Goal: Task Accomplishment & Management: Manage account settings

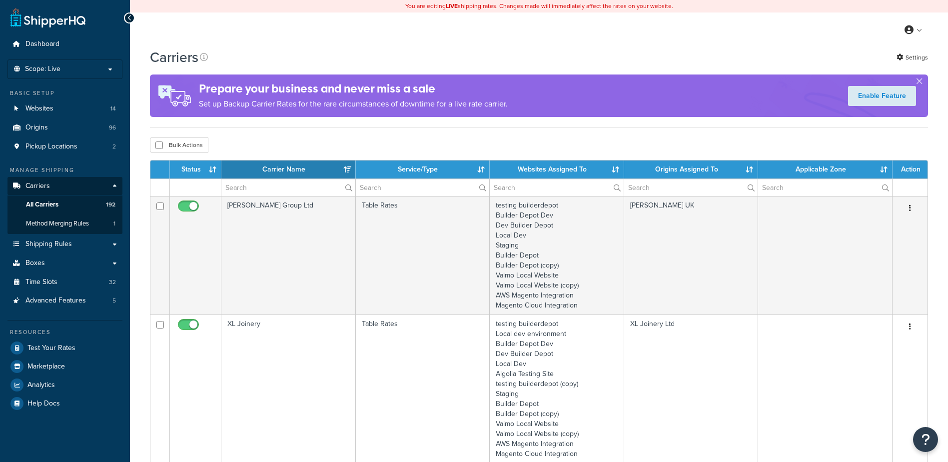
select select "15"
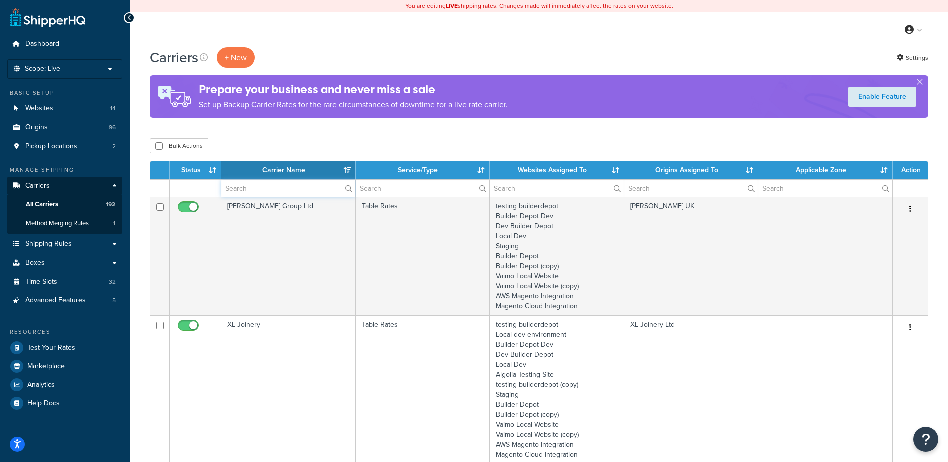
click at [241, 190] on input "text" at bounding box center [288, 188] width 134 height 17
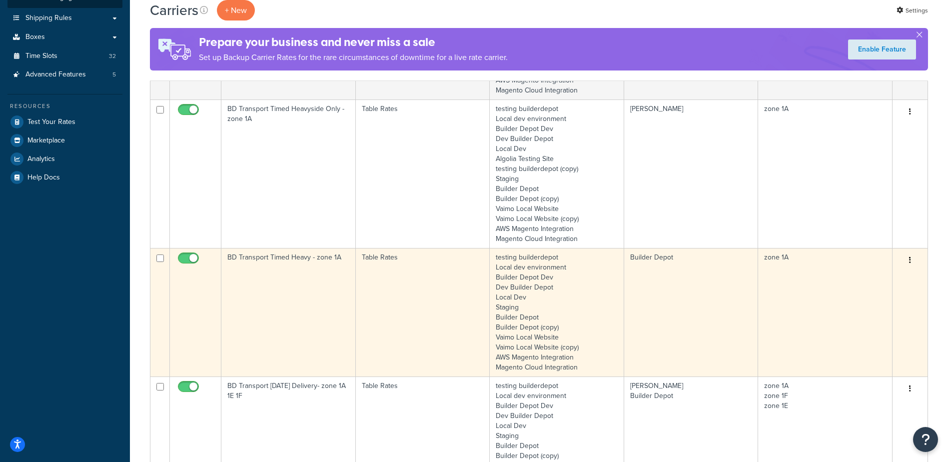
scroll to position [300, 0]
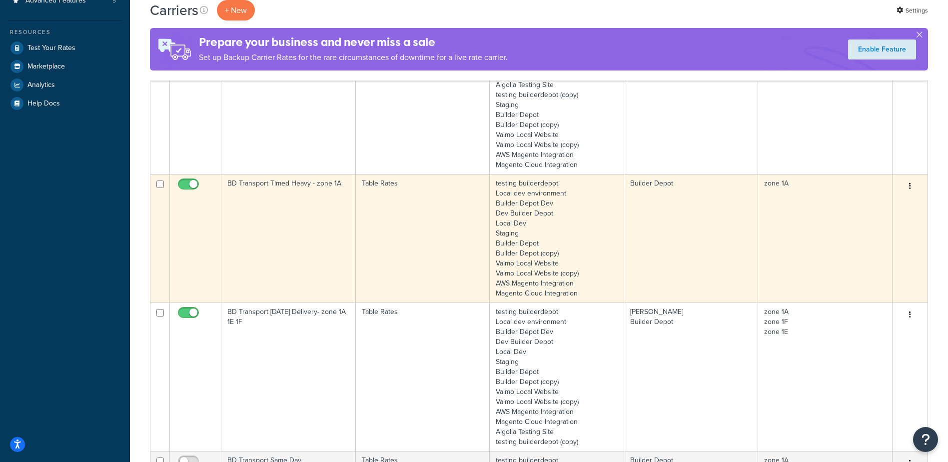
type input "1a"
click at [284, 223] on td "BD Transport Timed Heavy - zone 1A" at bounding box center [288, 238] width 134 height 128
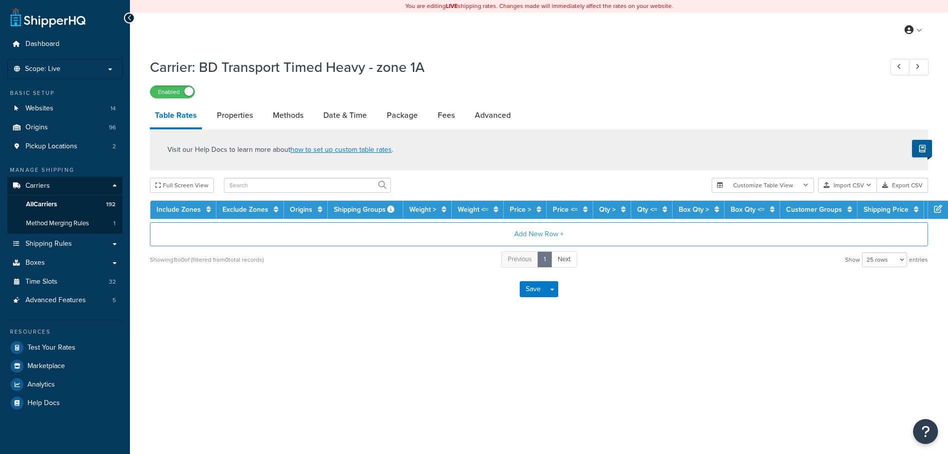
select select "25"
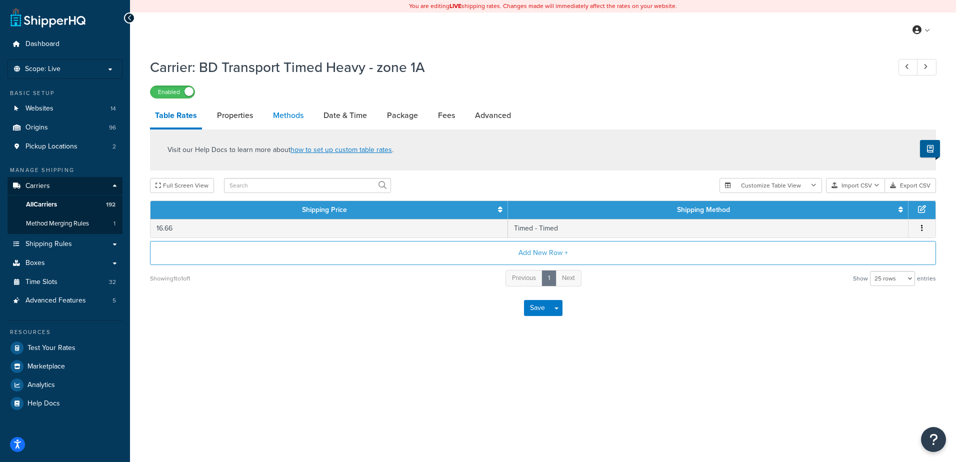
drag, startPoint x: 0, startPoint y: 0, endPoint x: 287, endPoint y: 110, distance: 307.9
click at [287, 110] on link "Methods" at bounding box center [288, 115] width 40 height 24
select select "25"
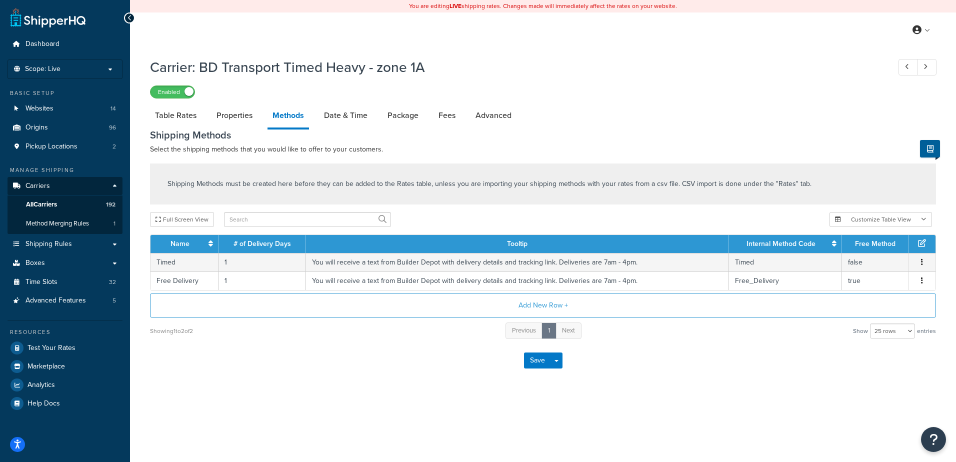
click at [378, 112] on li "Date & Time" at bounding box center [350, 115] width 63 height 24
click at [363, 110] on link "Date & Time" at bounding box center [345, 115] width 53 height 24
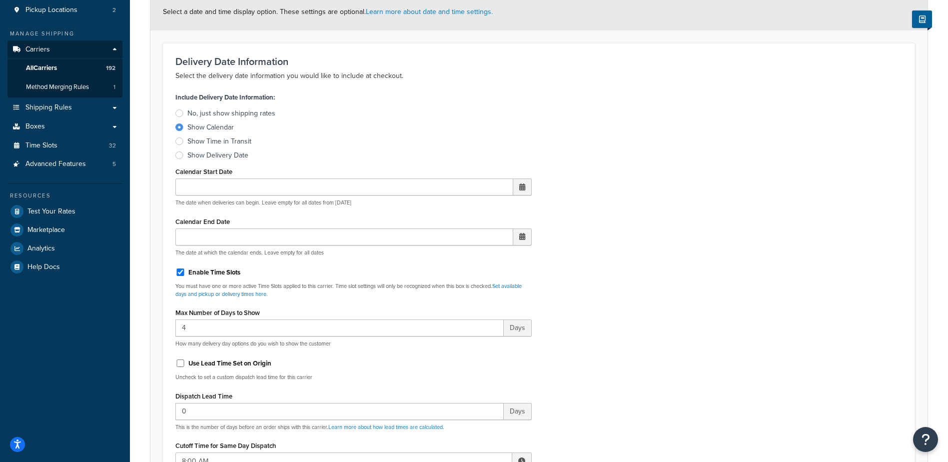
scroll to position [350, 0]
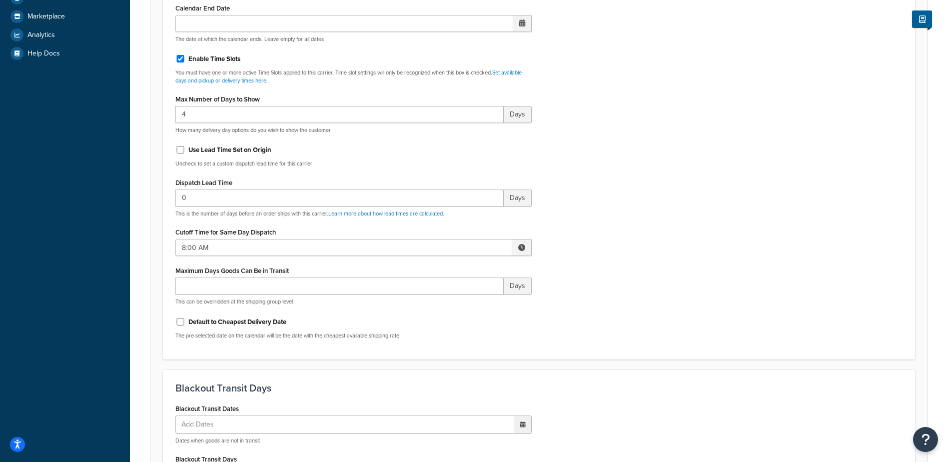
click at [521, 249] on span at bounding box center [521, 247] width 7 height 7
click at [451, 268] on span "▲" at bounding box center [448, 269] width 20 height 20
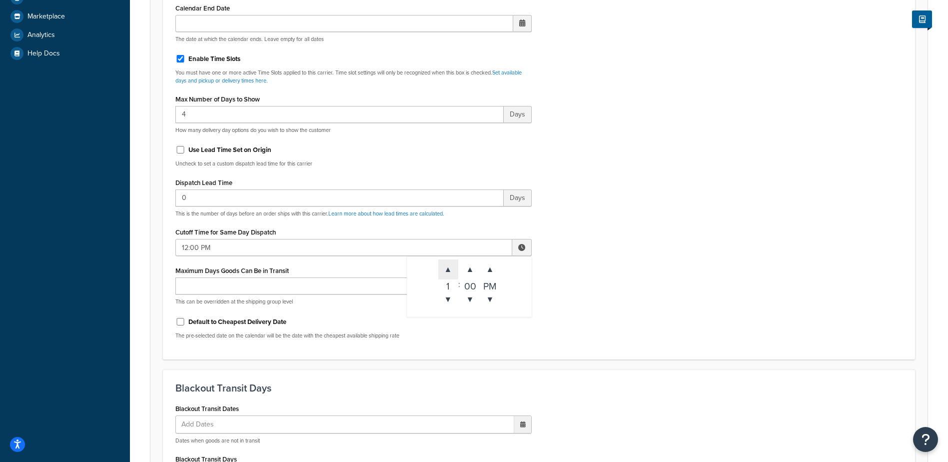
click at [451, 268] on span "▲" at bounding box center [448, 269] width 20 height 20
type input "2:00 PM"
click at [620, 246] on div "Include Delivery Date Information: No, just show shipping rates Show Calendar S…" at bounding box center [539, 112] width 742 height 470
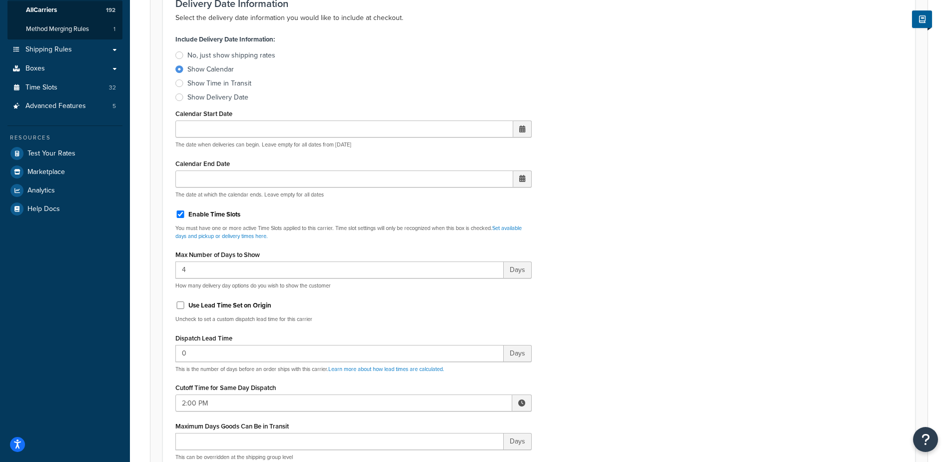
scroll to position [0, 0]
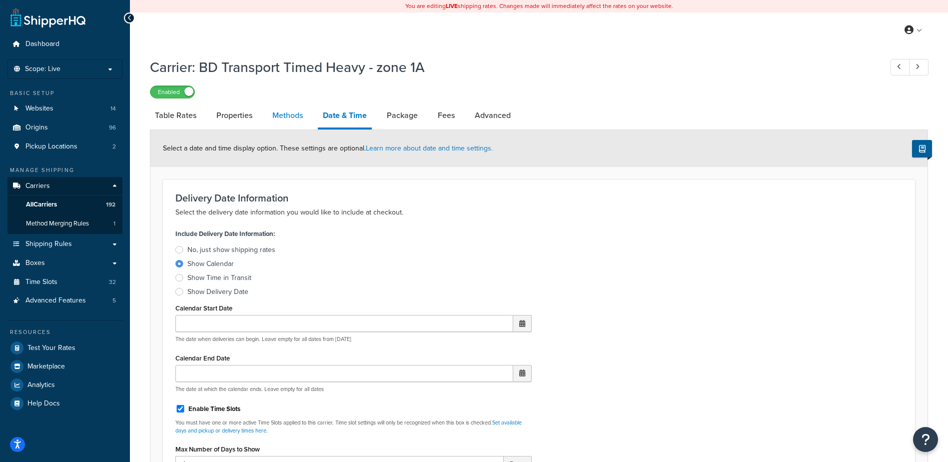
click at [289, 112] on link "Methods" at bounding box center [287, 115] width 40 height 24
select select "25"
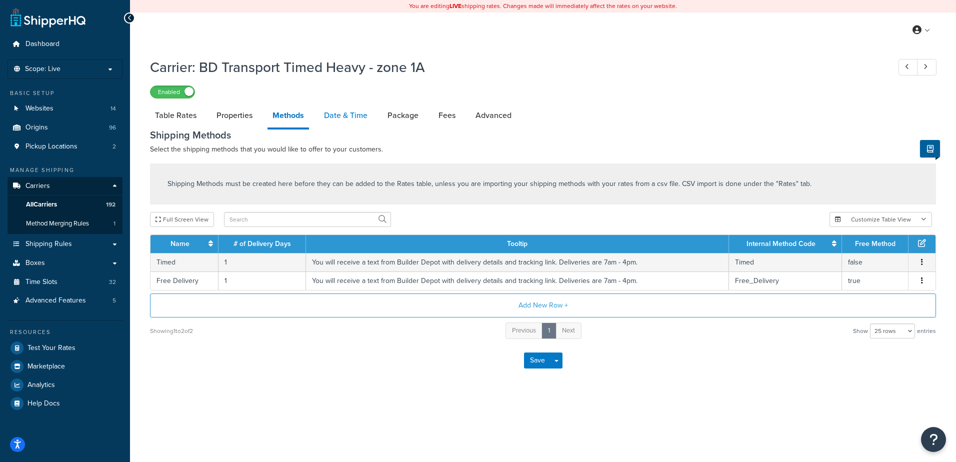
click at [339, 112] on link "Date & Time" at bounding box center [345, 115] width 53 height 24
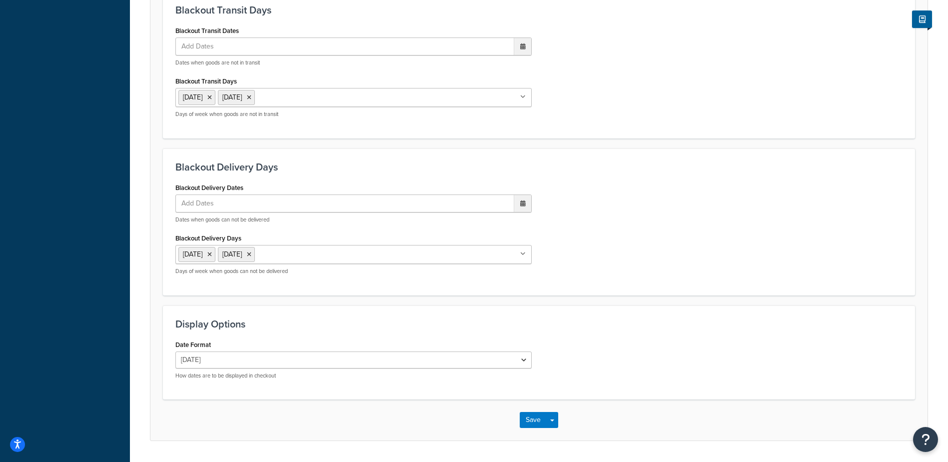
scroll to position [757, 0]
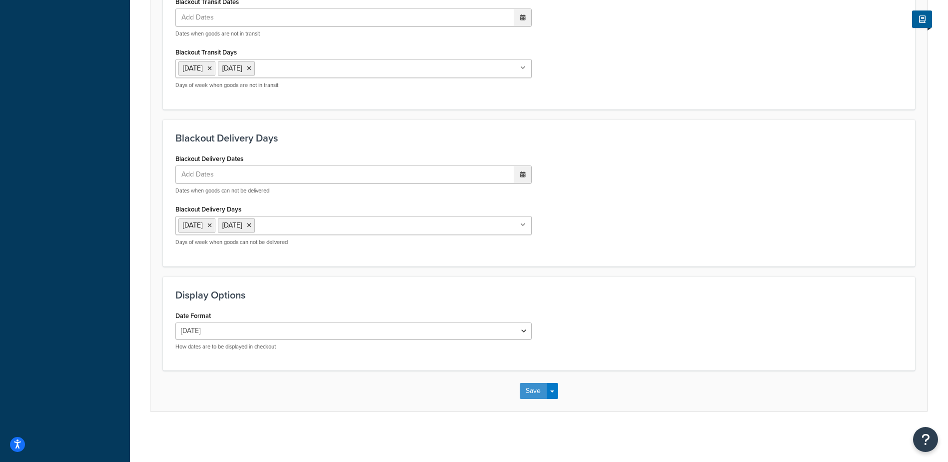
click at [530, 392] on button "Save" at bounding box center [533, 391] width 27 height 16
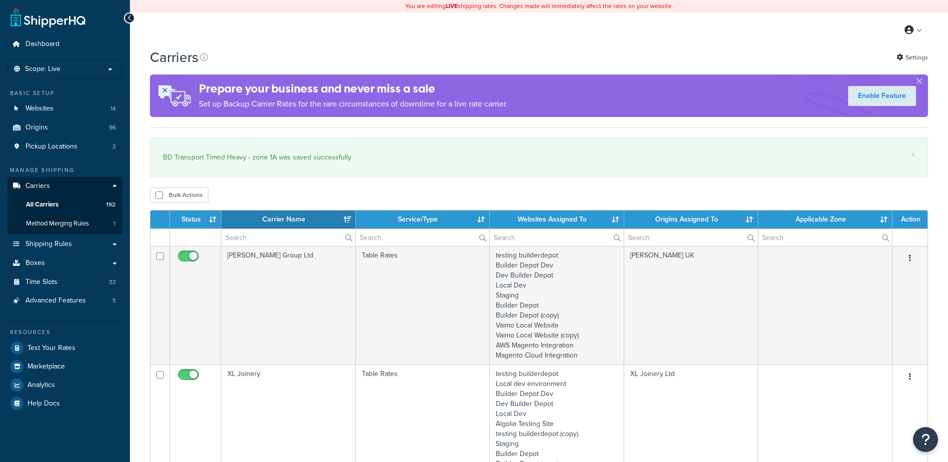
select select "15"
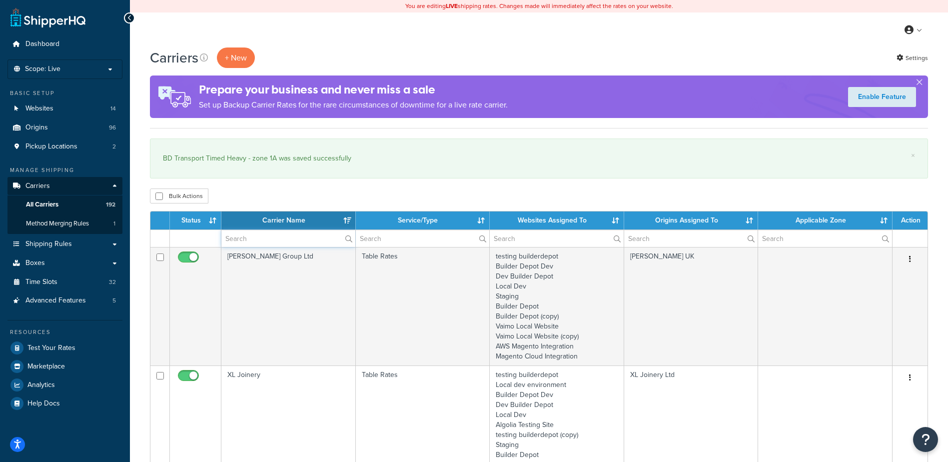
click at [235, 238] on input "text" at bounding box center [288, 238] width 134 height 17
click at [238, 229] on th "Carrier Name" at bounding box center [288, 220] width 134 height 18
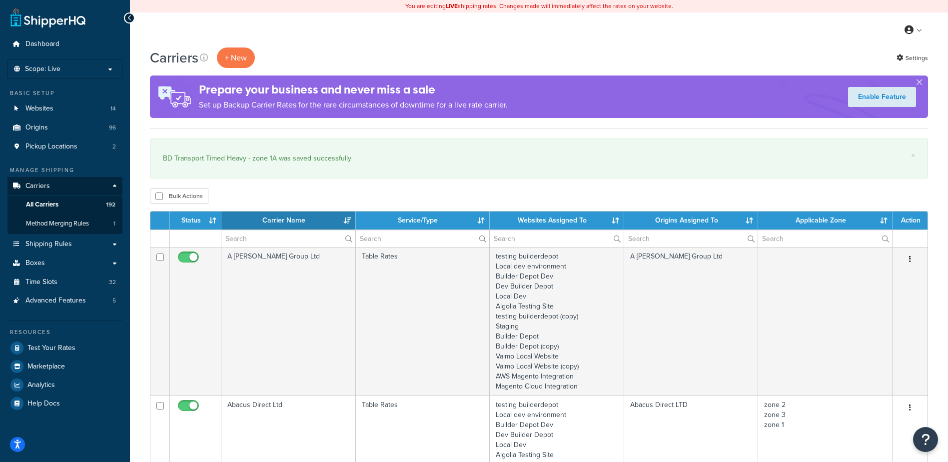
click at [246, 222] on th "Carrier Name" at bounding box center [288, 220] width 134 height 18
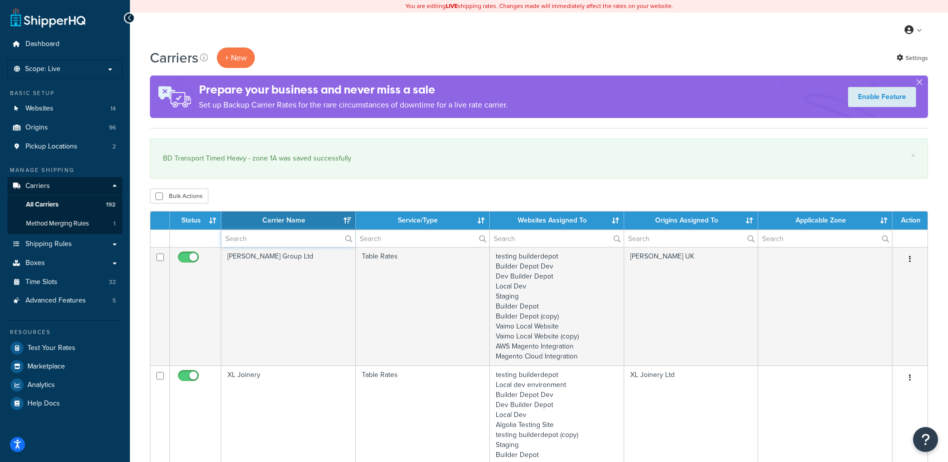
click at [242, 241] on input "text" at bounding box center [288, 238] width 134 height 17
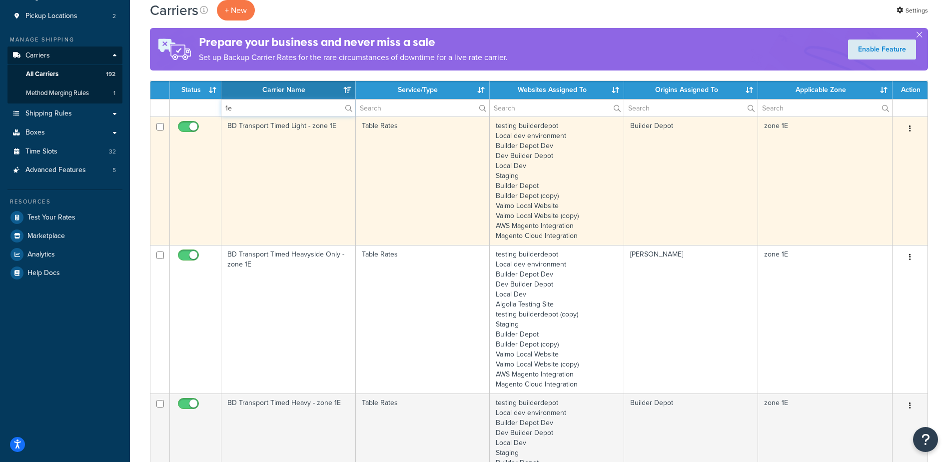
scroll to position [200, 0]
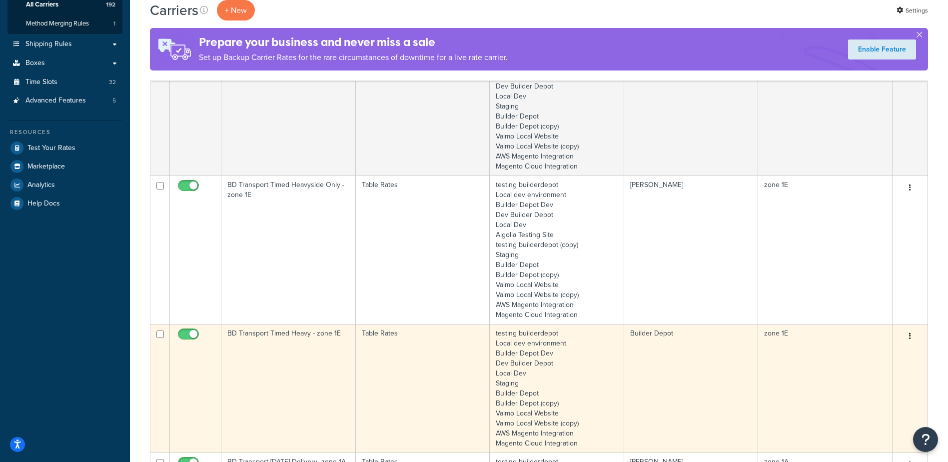
type input "1e"
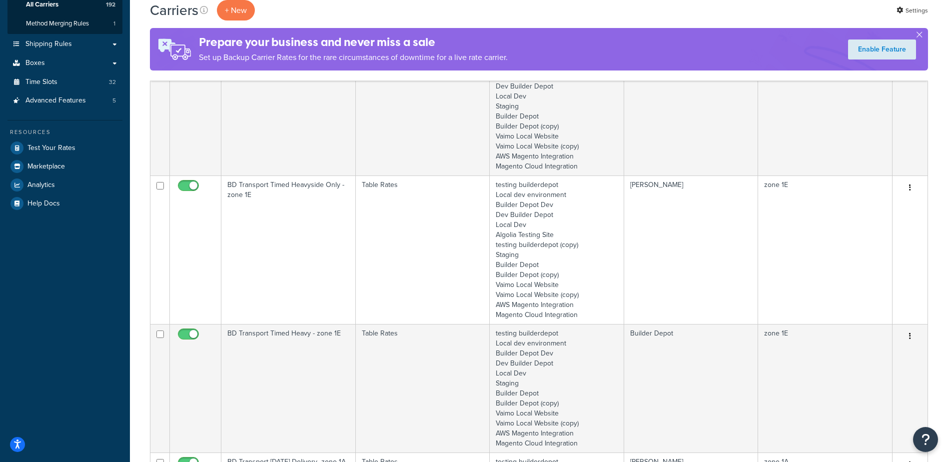
click at [280, 356] on td "BD Transport Timed Heavy - zone 1E" at bounding box center [288, 388] width 134 height 128
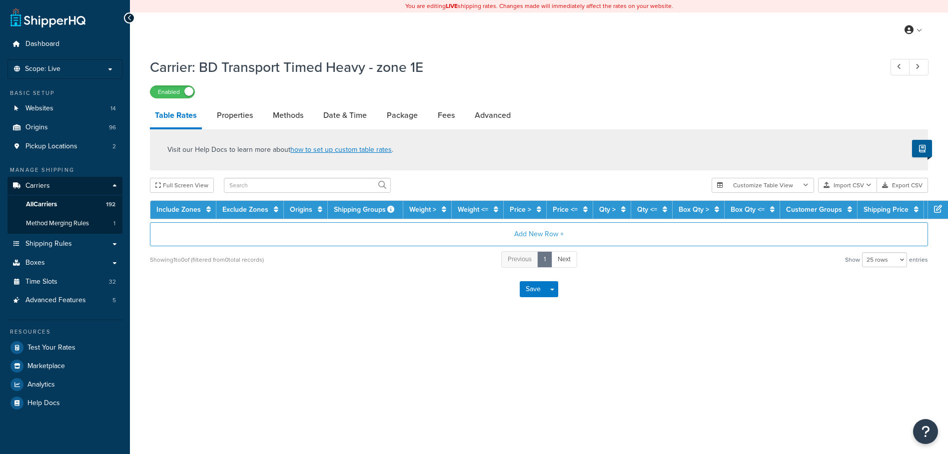
select select "25"
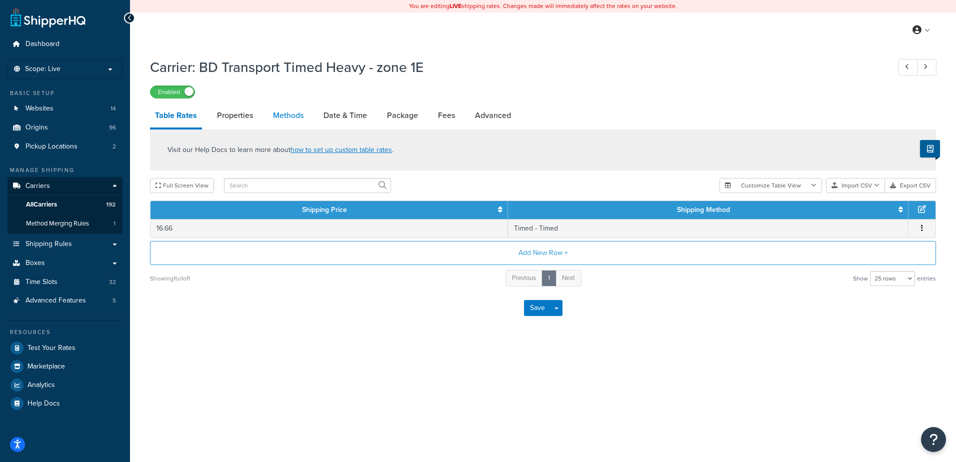
click at [290, 111] on link "Methods" at bounding box center [288, 115] width 40 height 24
select select "25"
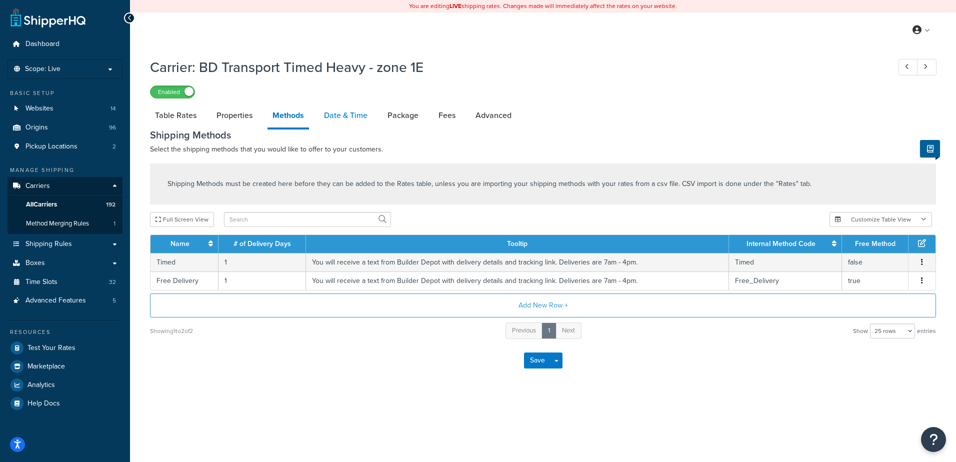
click at [335, 110] on link "Date & Time" at bounding box center [345, 115] width 53 height 24
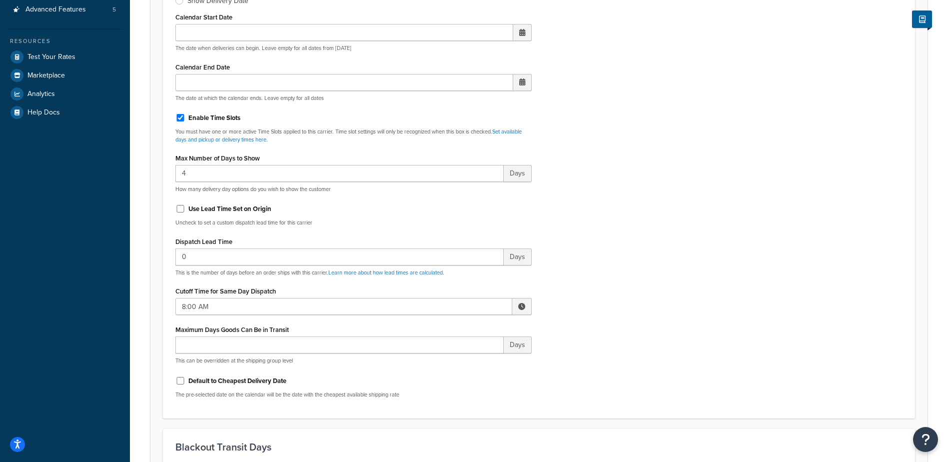
scroll to position [300, 0]
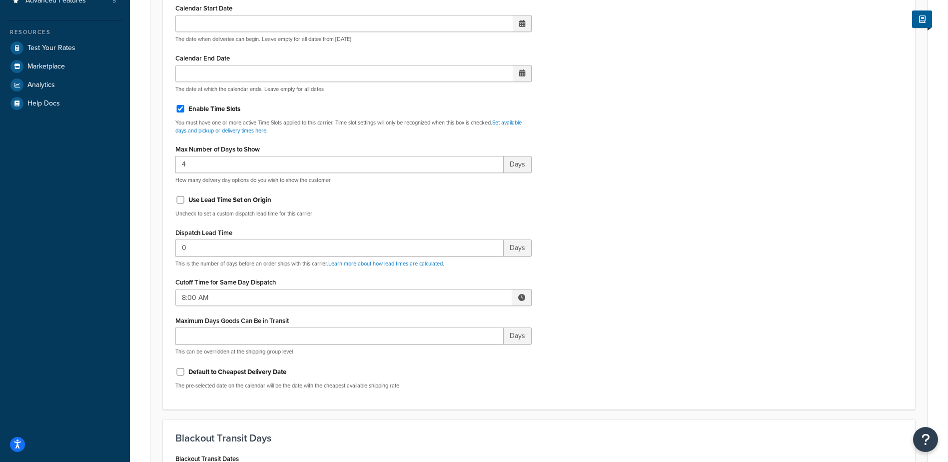
click at [522, 292] on span at bounding box center [521, 297] width 19 height 17
click at [445, 322] on span "▲" at bounding box center [448, 319] width 20 height 20
click at [445, 321] on span "▲" at bounding box center [448, 319] width 20 height 20
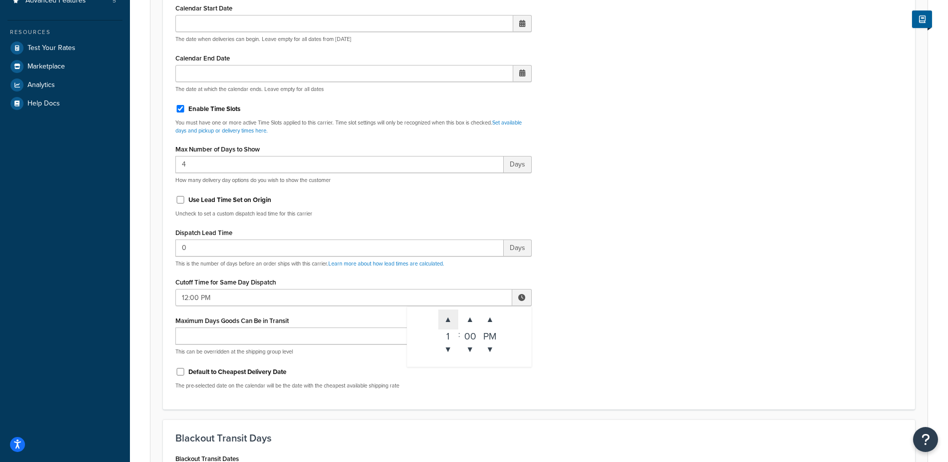
click at [445, 321] on span "▲" at bounding box center [448, 319] width 20 height 20
type input "2:00 PM"
click at [648, 313] on div "Include Delivery Date Information: No, just show shipping rates Show Calendar S…" at bounding box center [539, 162] width 742 height 470
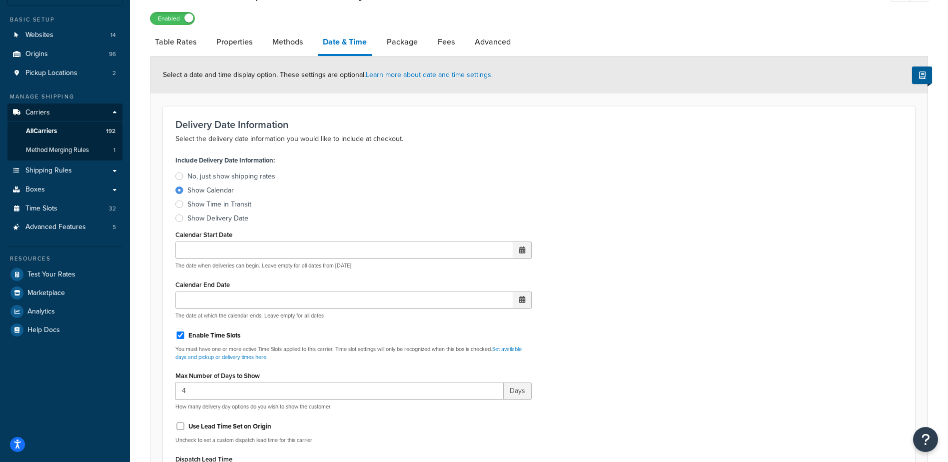
scroll to position [0, 0]
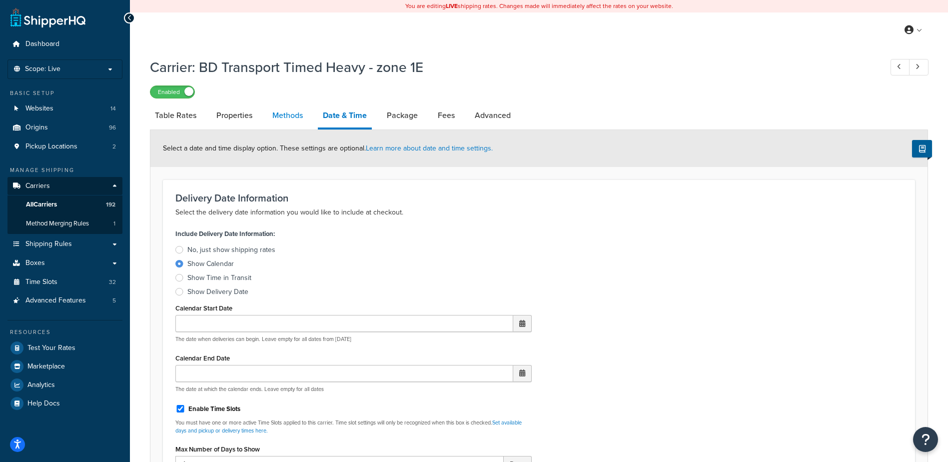
click at [290, 110] on link "Methods" at bounding box center [287, 115] width 40 height 24
select select "25"
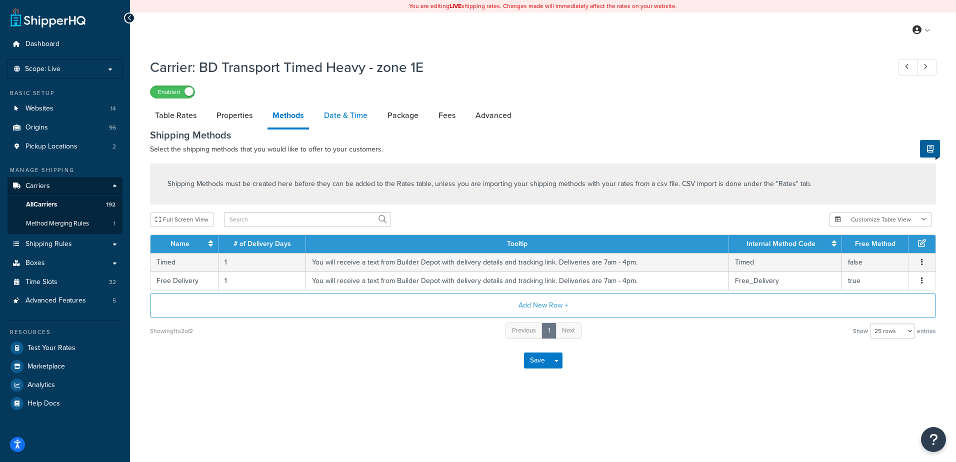
click at [344, 112] on link "Date & Time" at bounding box center [345, 115] width 53 height 24
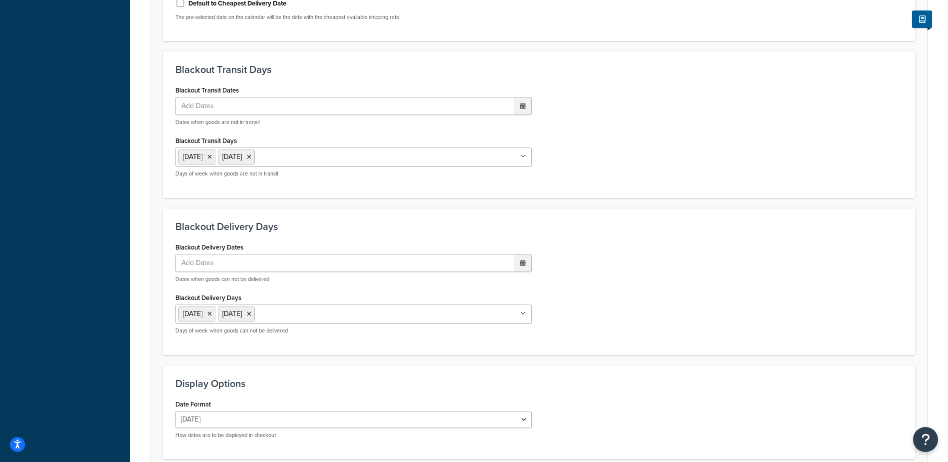
scroll to position [700, 0]
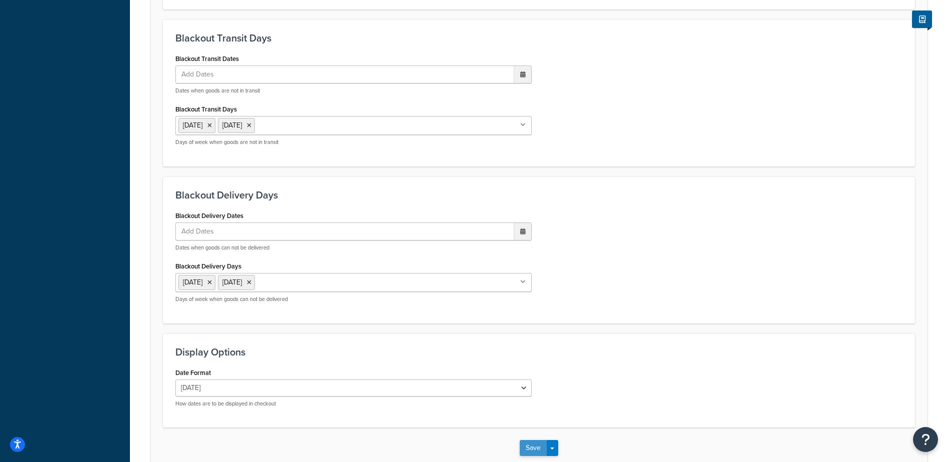
click at [535, 447] on button "Save" at bounding box center [533, 448] width 27 height 16
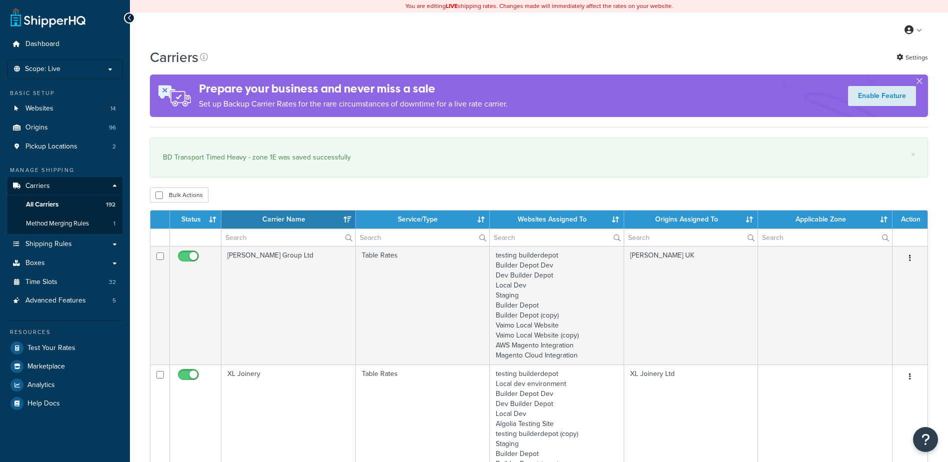
select select "15"
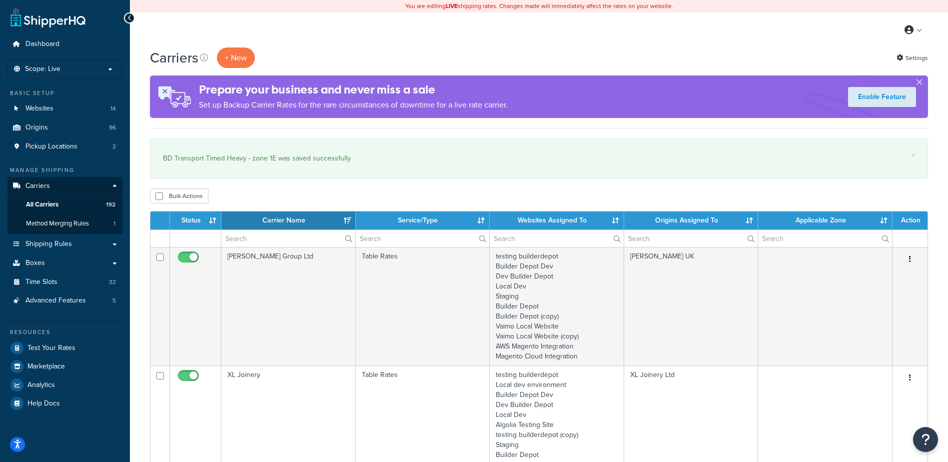
click at [220, 238] on th at bounding box center [195, 237] width 51 height 17
click at [222, 237] on input "text" at bounding box center [288, 238] width 134 height 17
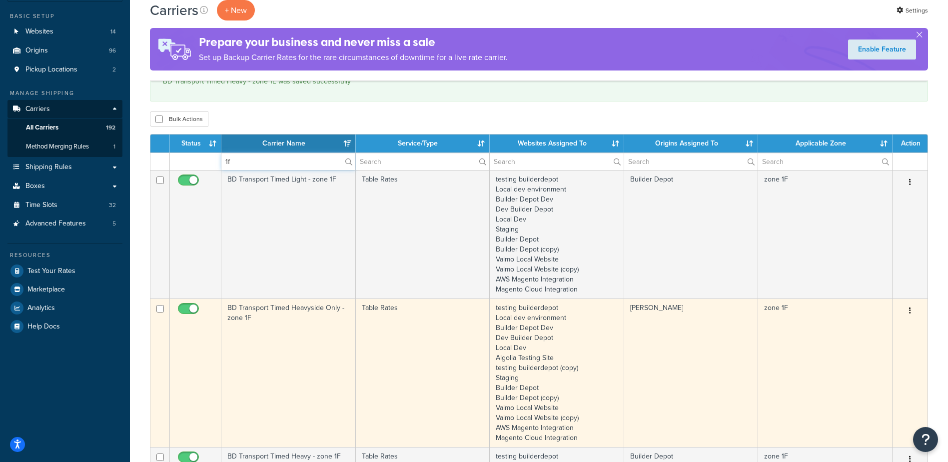
scroll to position [250, 0]
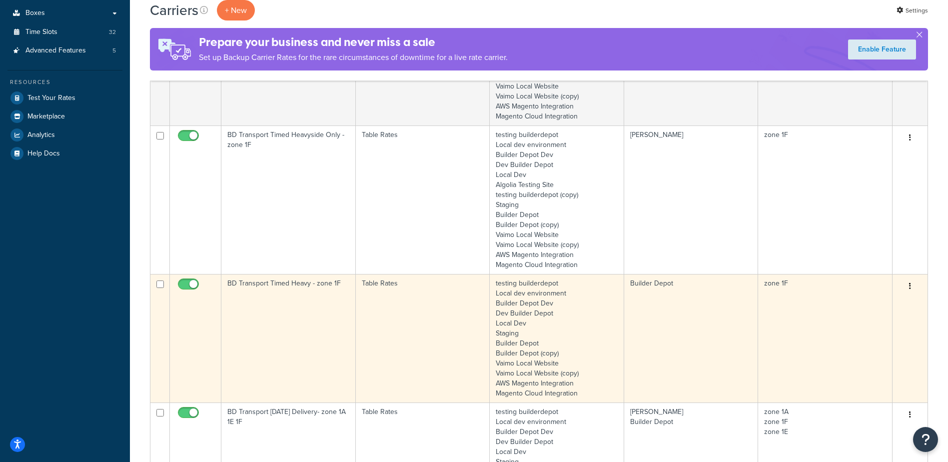
type input "1f"
click at [305, 330] on td "BD Transport Timed Heavy - zone 1F" at bounding box center [288, 338] width 134 height 128
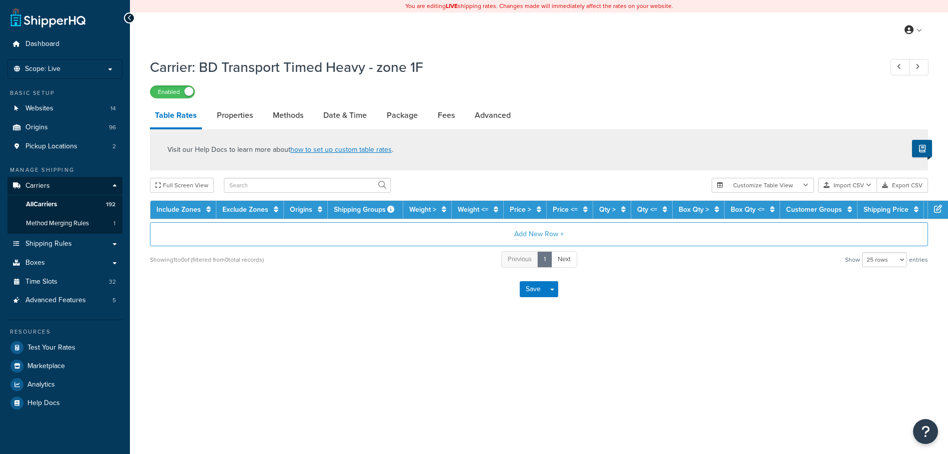
select select "25"
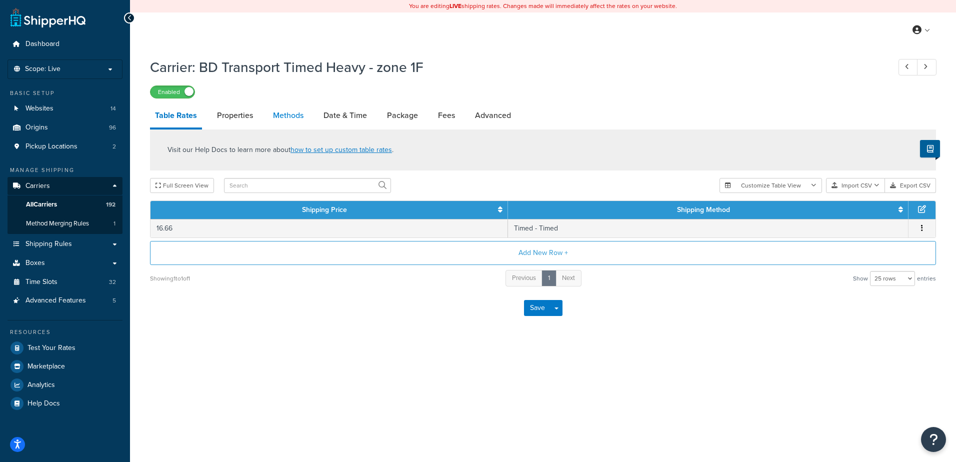
click at [297, 112] on link "Methods" at bounding box center [288, 115] width 40 height 24
select select "25"
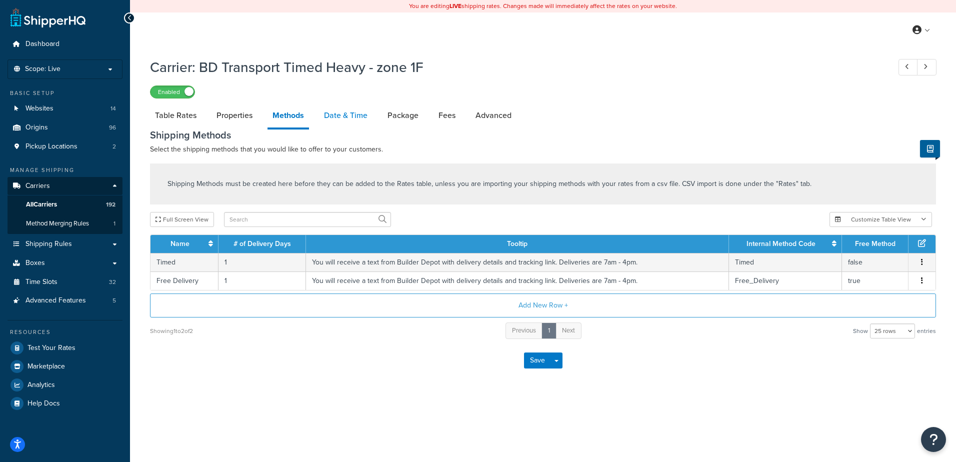
click at [340, 111] on link "Date & Time" at bounding box center [345, 115] width 53 height 24
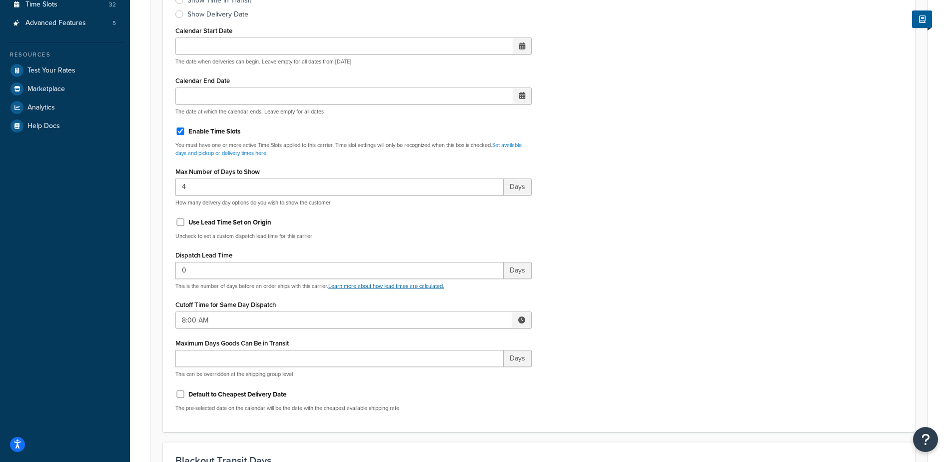
scroll to position [300, 0]
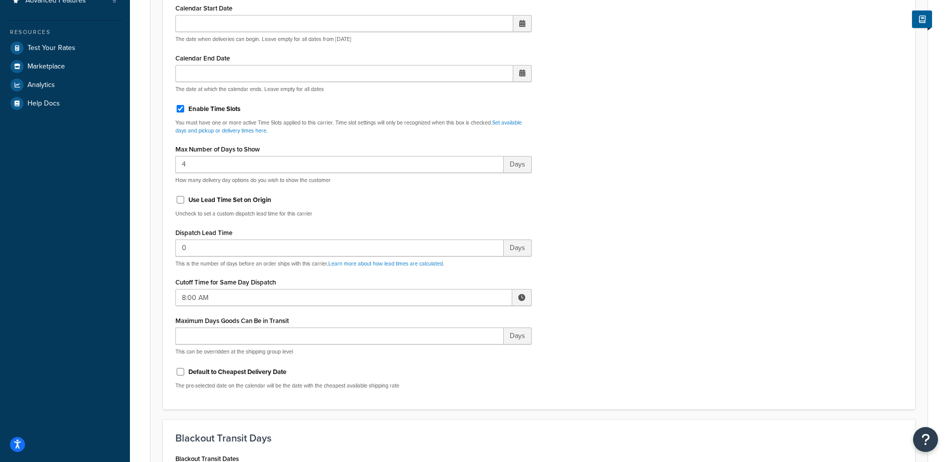
click at [516, 298] on span at bounding box center [521, 297] width 19 height 17
click at [449, 320] on span "▲" at bounding box center [448, 319] width 20 height 20
click at [449, 319] on span "▲" at bounding box center [448, 319] width 20 height 20
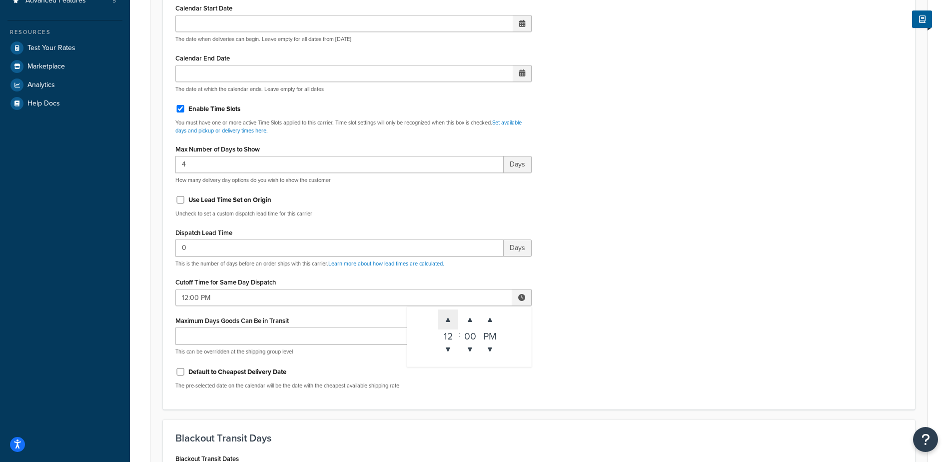
click at [449, 320] on span "▲" at bounding box center [448, 319] width 20 height 20
type input "2:00 PM"
drag, startPoint x: 634, startPoint y: 286, endPoint x: 587, endPoint y: 278, distance: 47.7
click at [631, 286] on div "Include Delivery Date Information: No, just show shipping rates Show Calendar S…" at bounding box center [539, 162] width 742 height 470
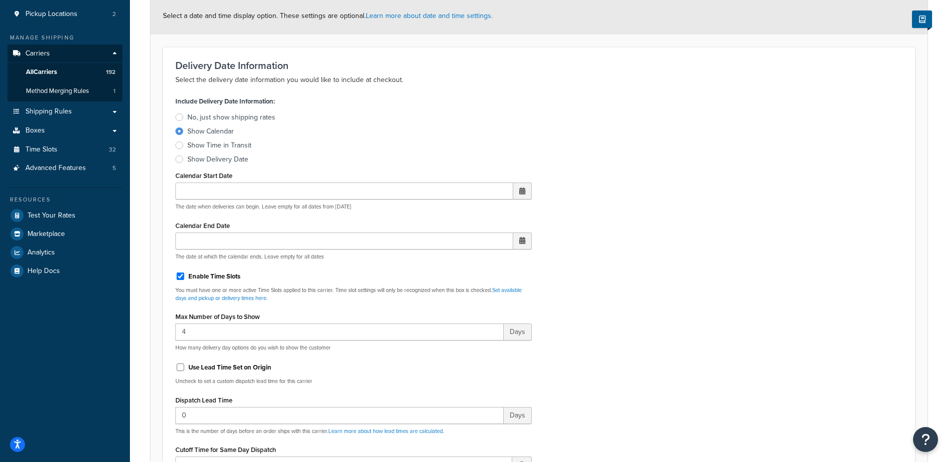
scroll to position [0, 0]
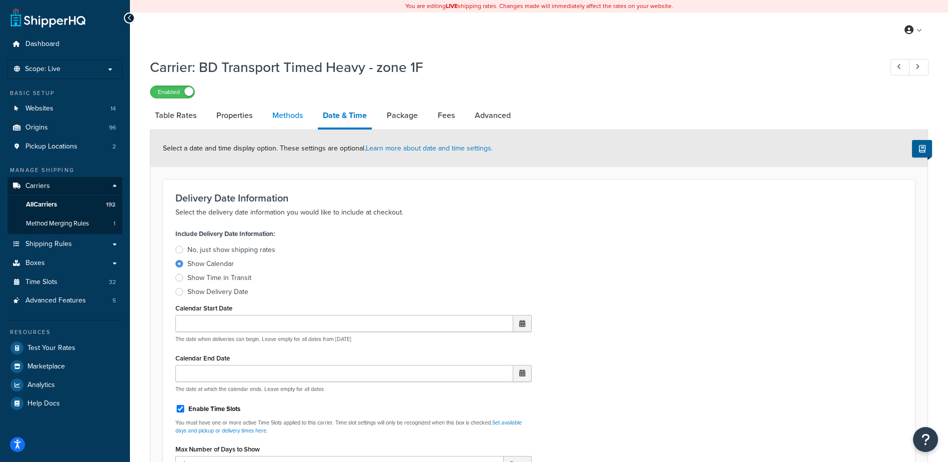
click at [291, 117] on link "Methods" at bounding box center [287, 115] width 40 height 24
select select "25"
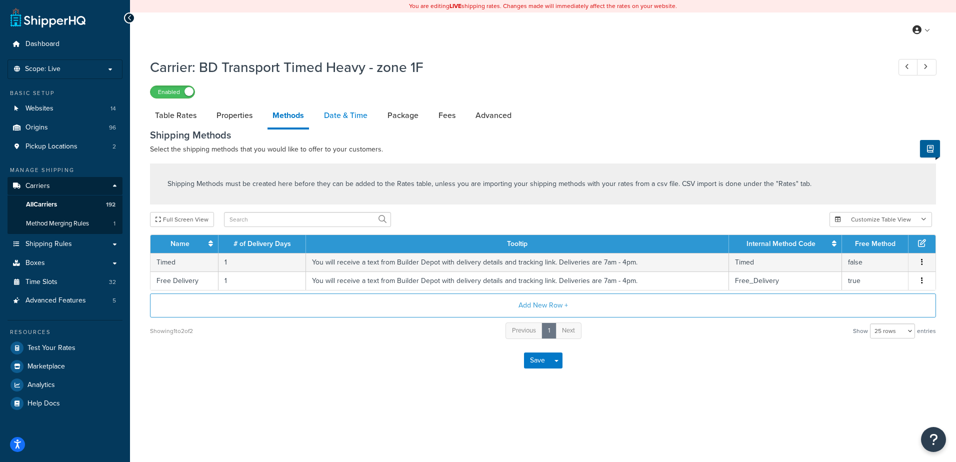
click at [353, 118] on link "Date & Time" at bounding box center [345, 115] width 53 height 24
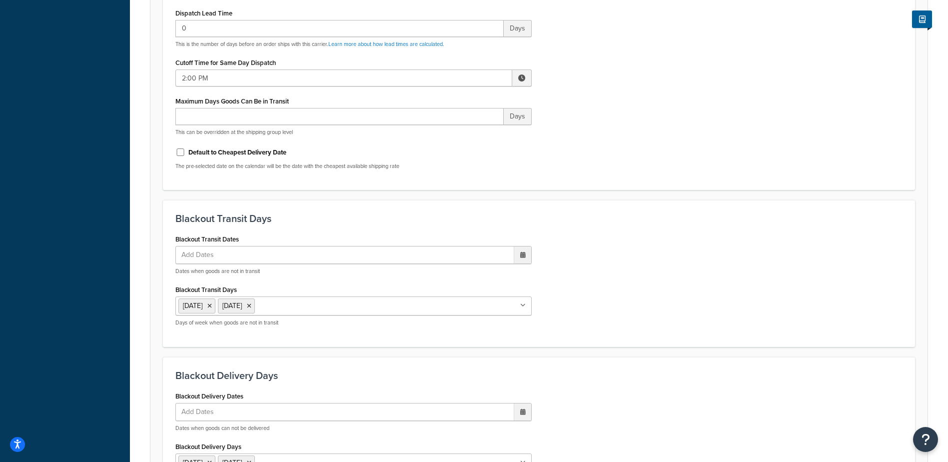
scroll to position [750, 0]
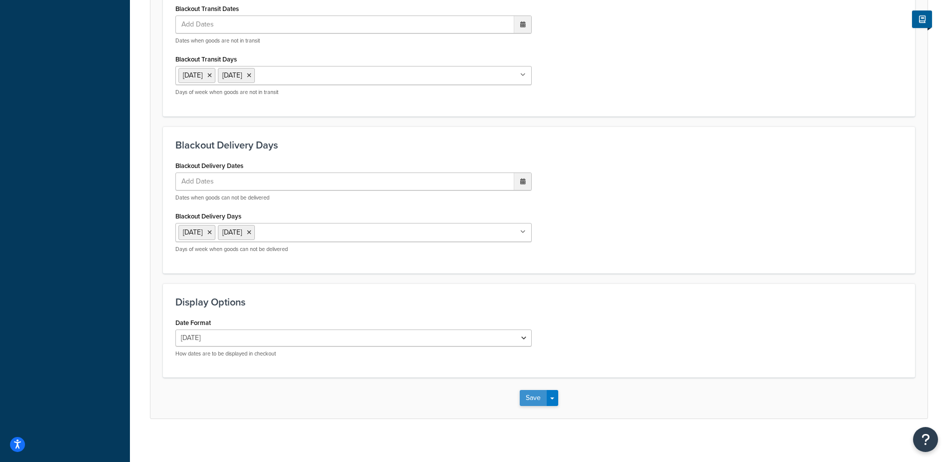
click at [527, 400] on button "Save" at bounding box center [533, 398] width 27 height 16
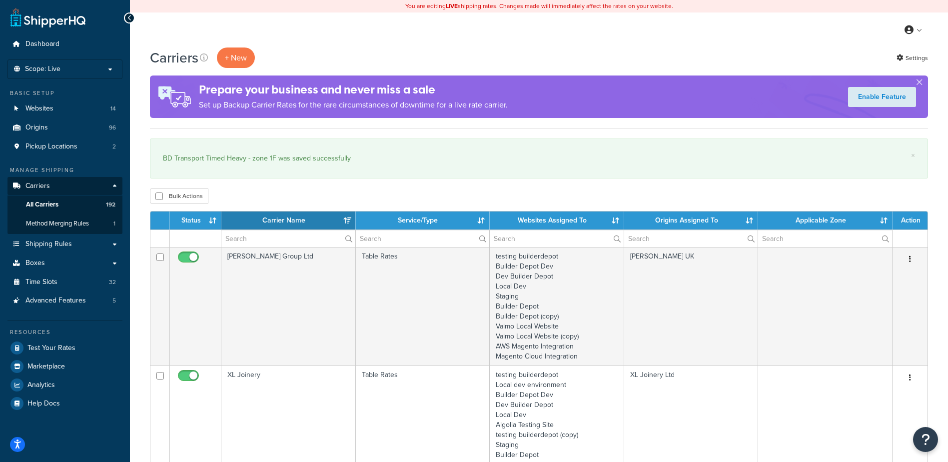
select select "15"
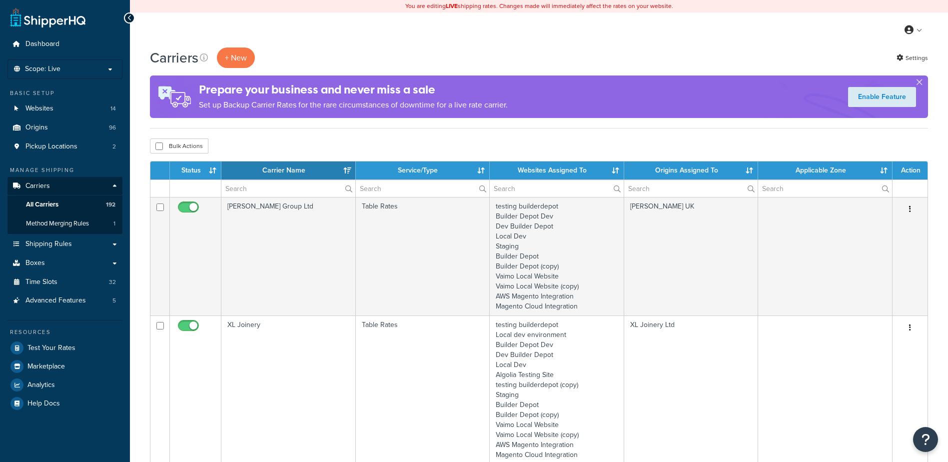
select select "15"
click at [245, 195] on input "text" at bounding box center [288, 188] width 134 height 17
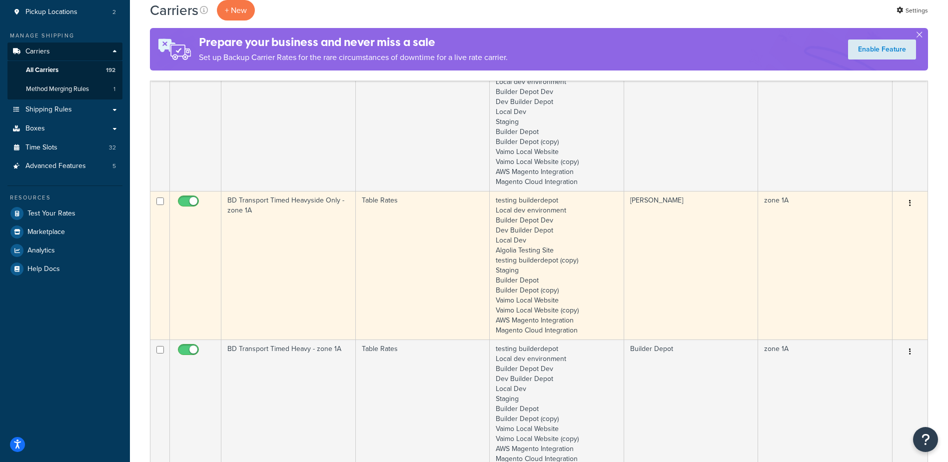
scroll to position [150, 0]
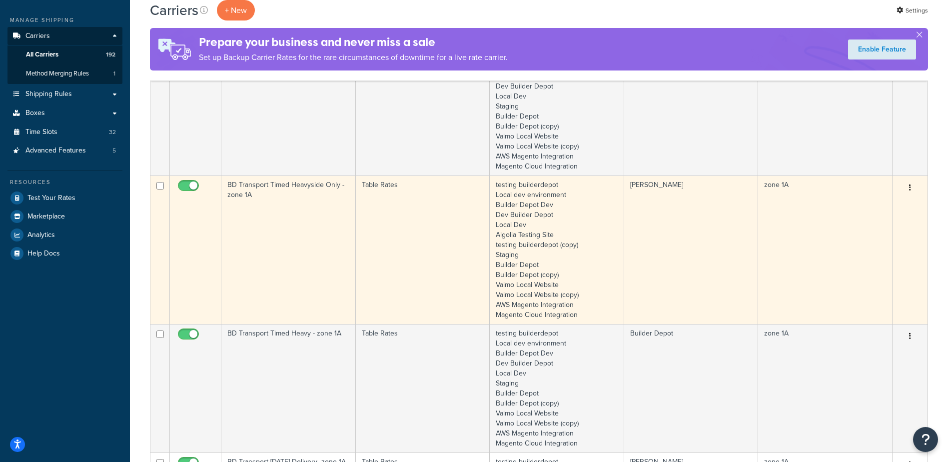
type input "1a"
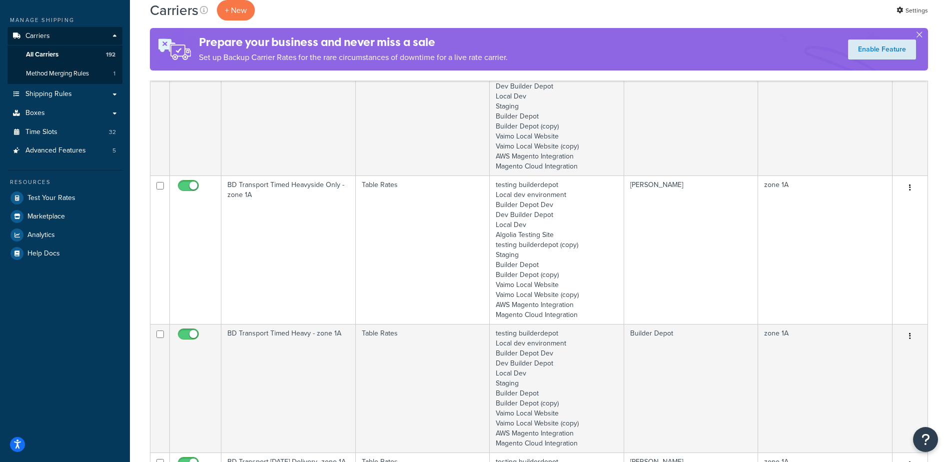
click at [292, 212] on td "BD Transport Timed Heavyside Only - zone 1A" at bounding box center [288, 249] width 134 height 148
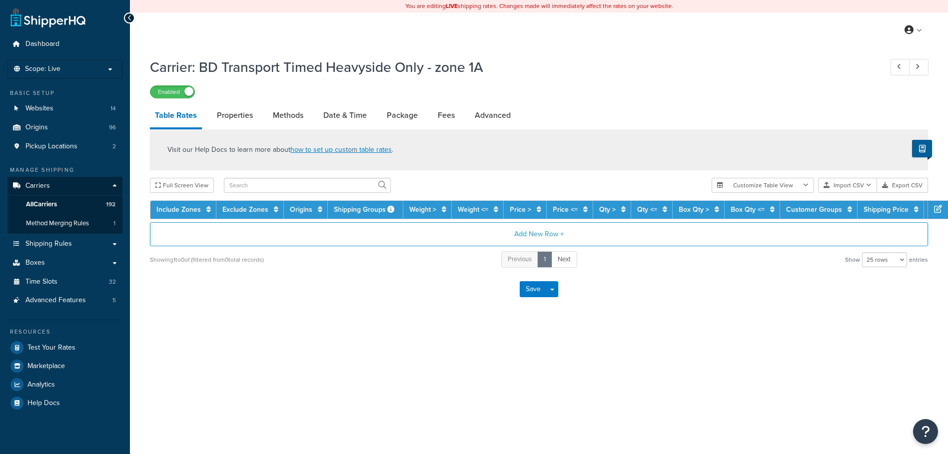
select select "25"
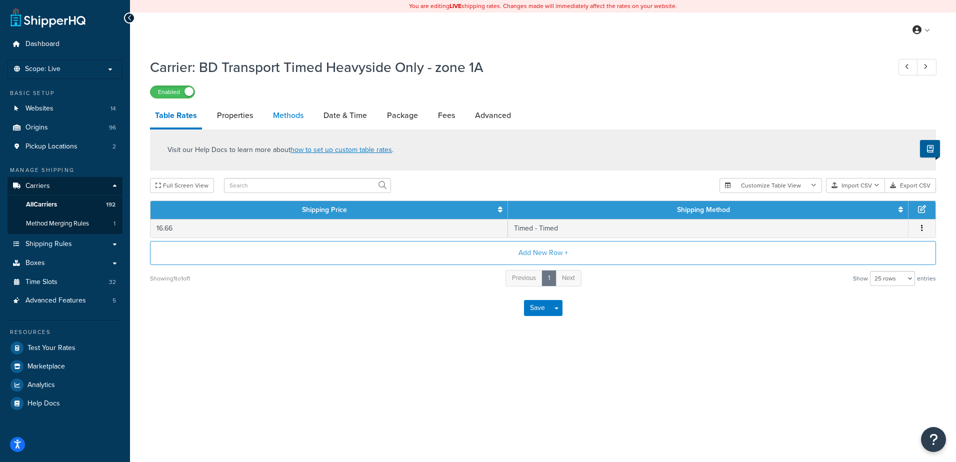
click at [284, 113] on link "Methods" at bounding box center [288, 115] width 40 height 24
select select "25"
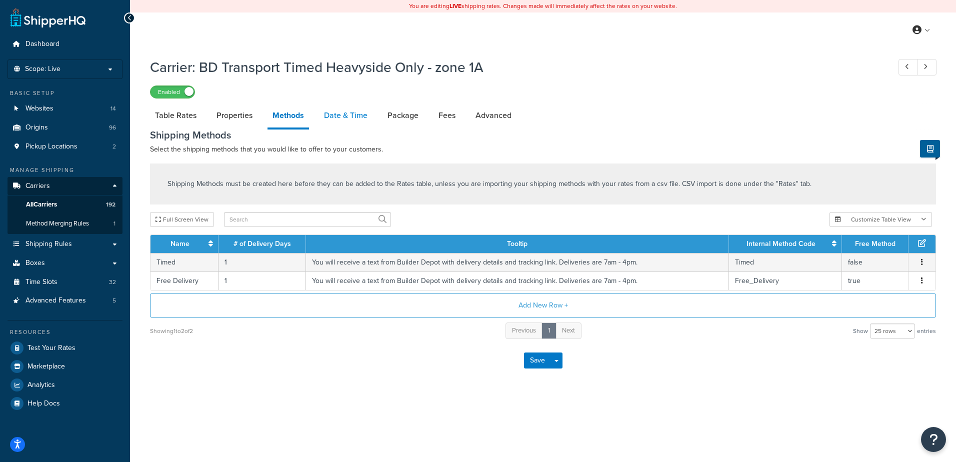
click at [332, 112] on link "Date & Time" at bounding box center [345, 115] width 53 height 24
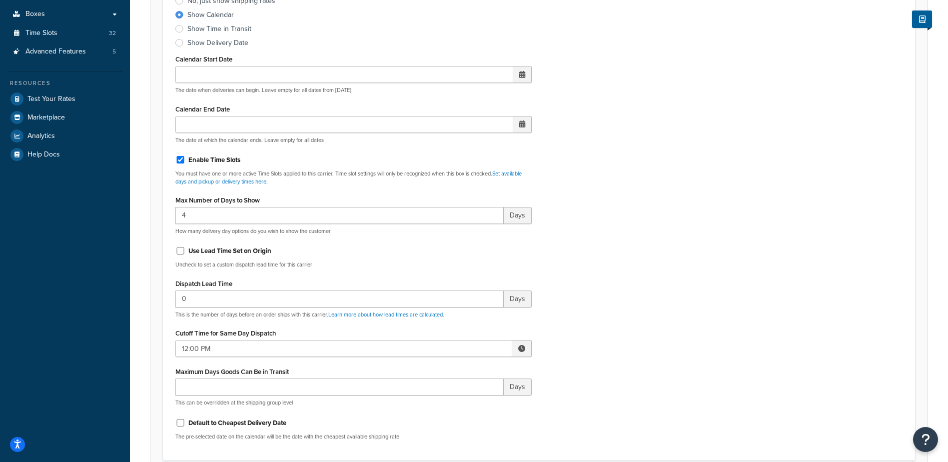
scroll to position [250, 0]
click at [525, 348] on span at bounding box center [521, 347] width 7 height 7
click at [449, 369] on span "▲" at bounding box center [448, 369] width 20 height 20
type input "2:00 PM"
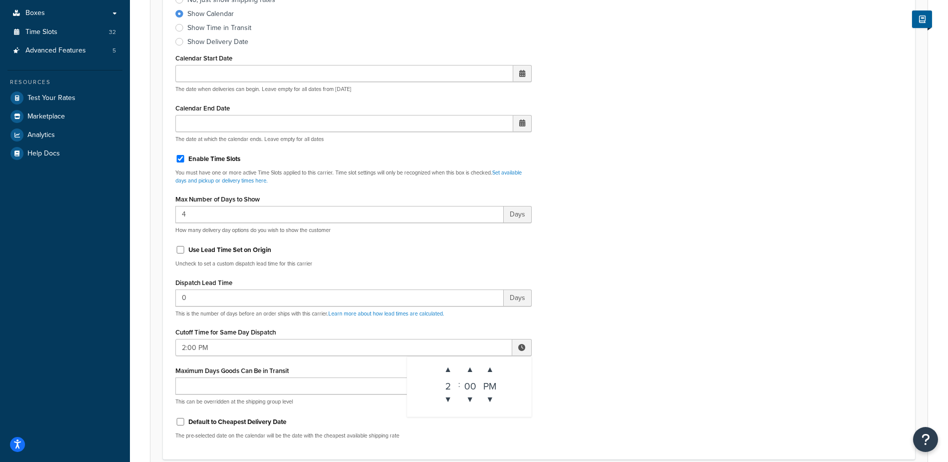
click at [621, 346] on div "Include Delivery Date Information: No, just show shipping rates Show Calendar S…" at bounding box center [539, 212] width 742 height 470
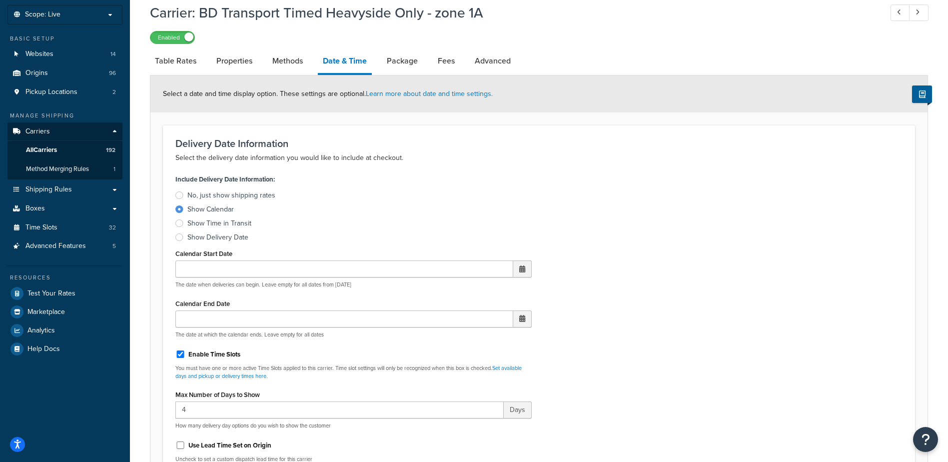
scroll to position [50, 0]
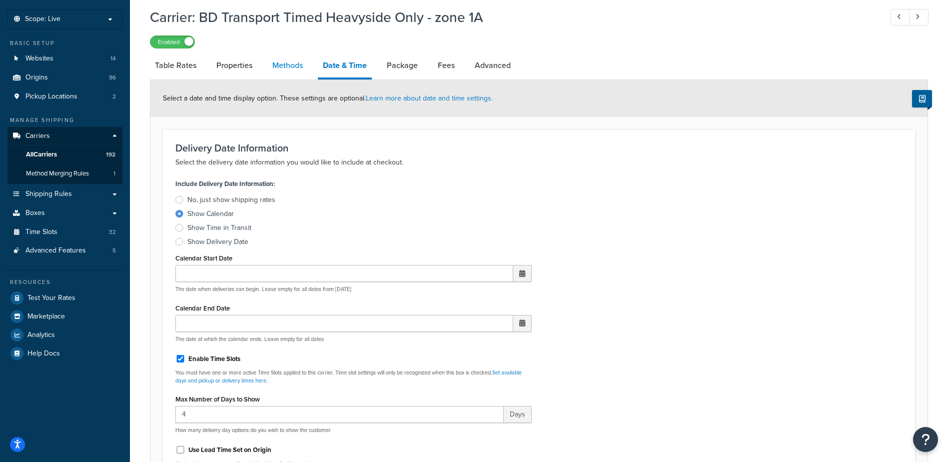
click at [283, 62] on link "Methods" at bounding box center [287, 65] width 40 height 24
select select "25"
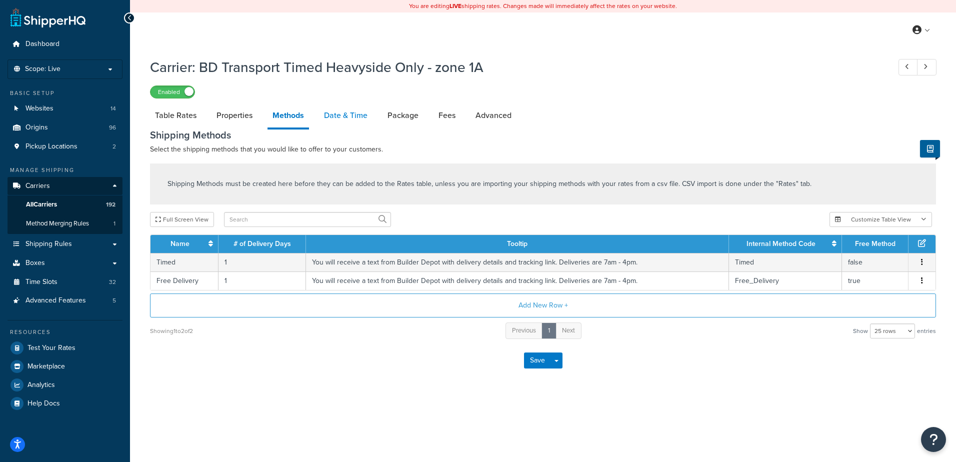
click at [319, 114] on link "Date & Time" at bounding box center [345, 115] width 53 height 24
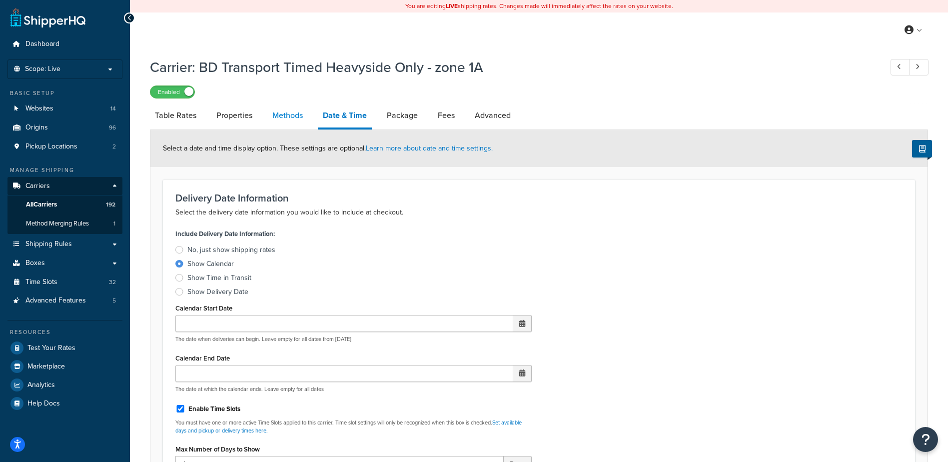
click at [292, 104] on link "Methods" at bounding box center [287, 115] width 40 height 24
select select "25"
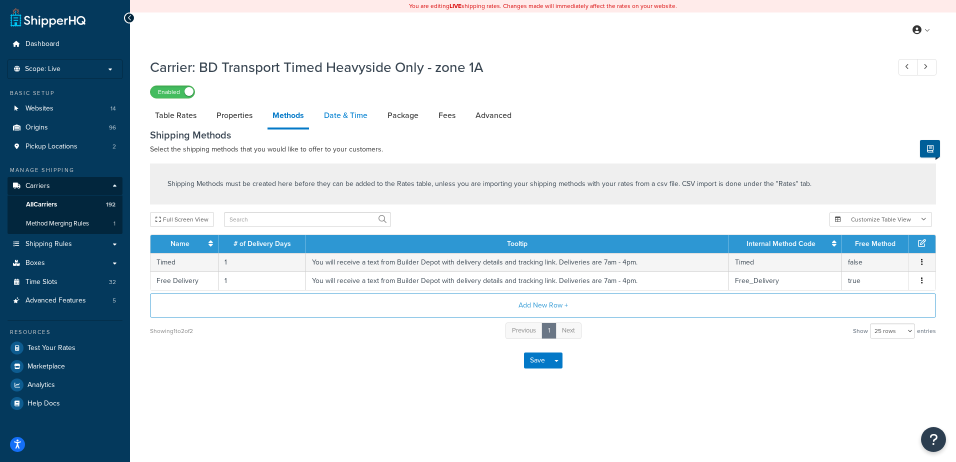
click at [349, 113] on link "Date & Time" at bounding box center [345, 115] width 53 height 24
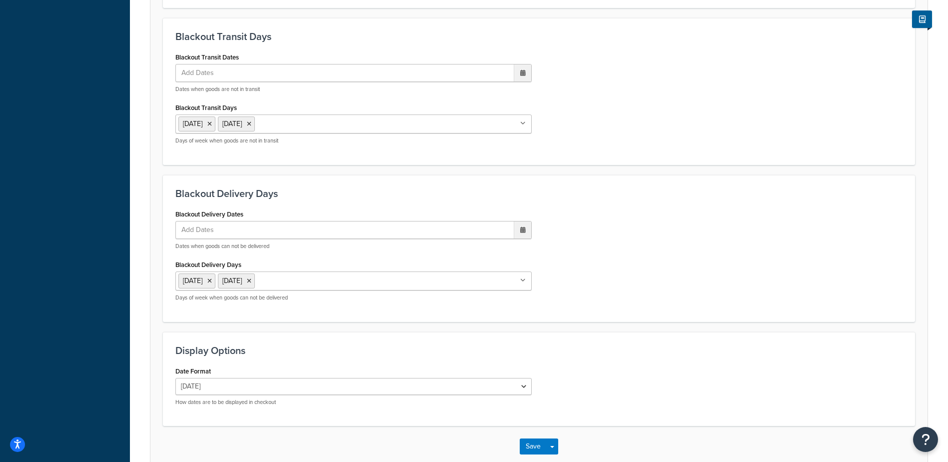
scroll to position [757, 0]
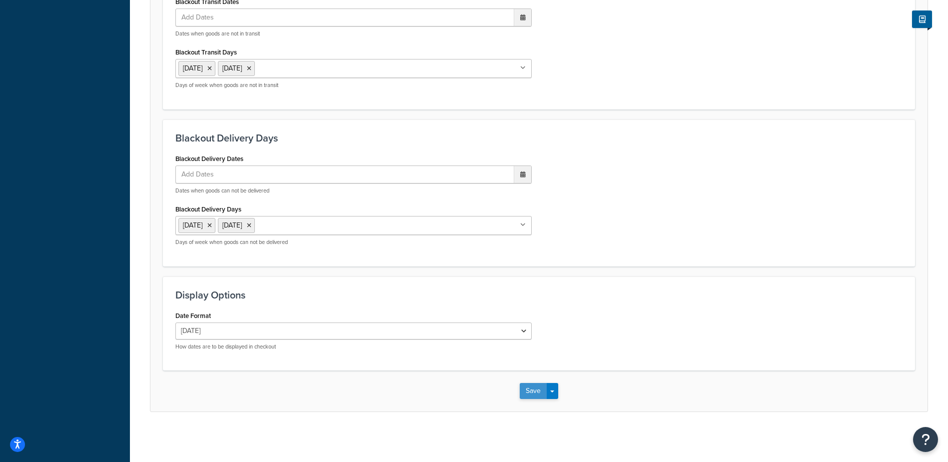
click at [533, 392] on button "Save" at bounding box center [533, 391] width 27 height 16
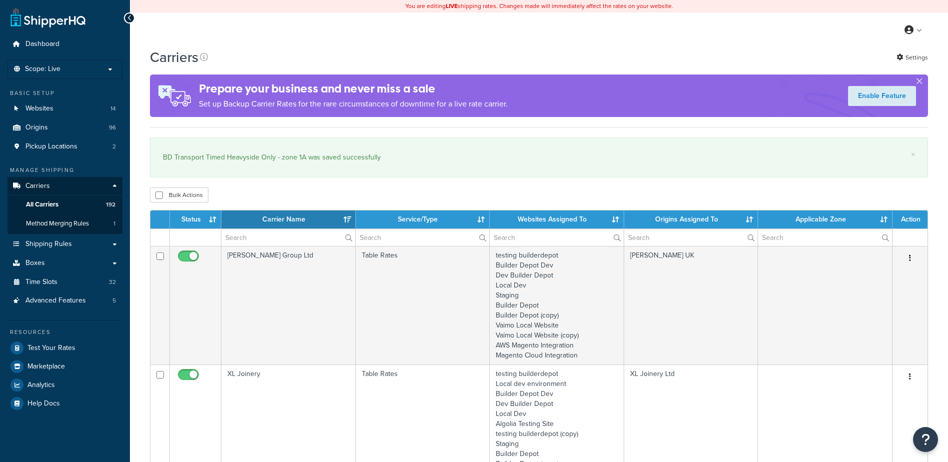
select select "15"
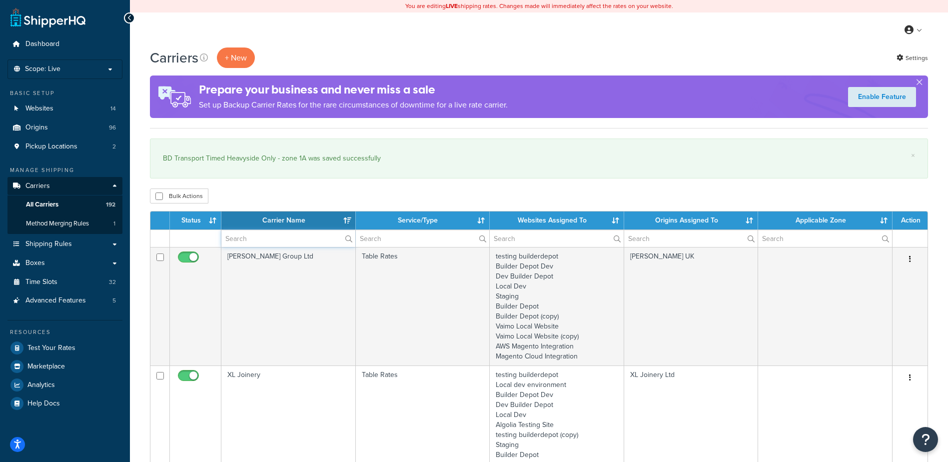
click at [265, 240] on input "text" at bounding box center [288, 238] width 134 height 17
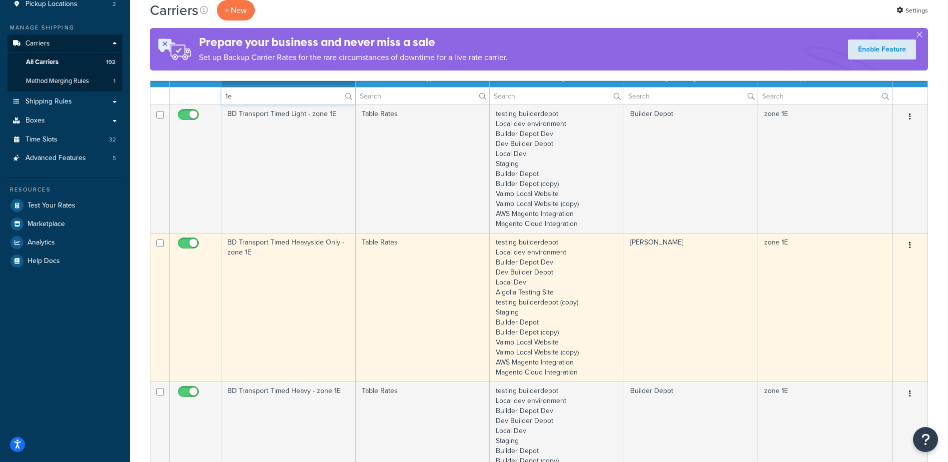
scroll to position [150, 0]
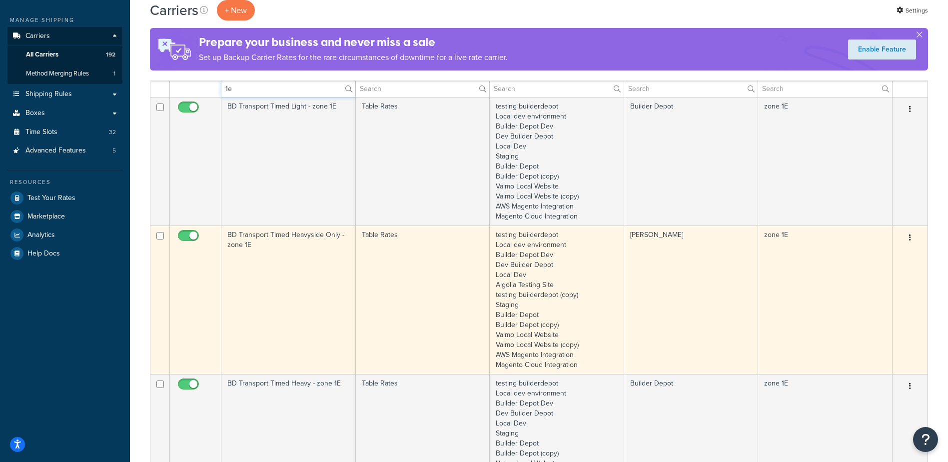
type input "1e"
click at [285, 270] on td "BD Transport Timed Heavyside Only - zone 1E" at bounding box center [288, 299] width 134 height 148
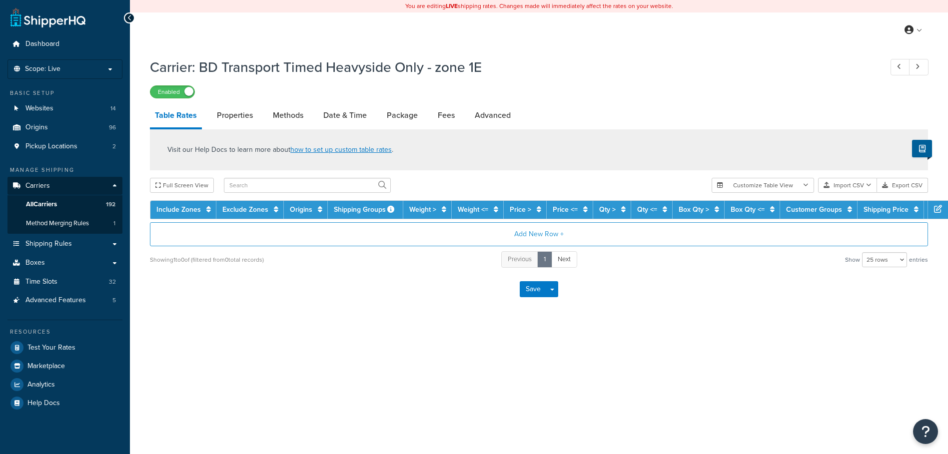
select select "25"
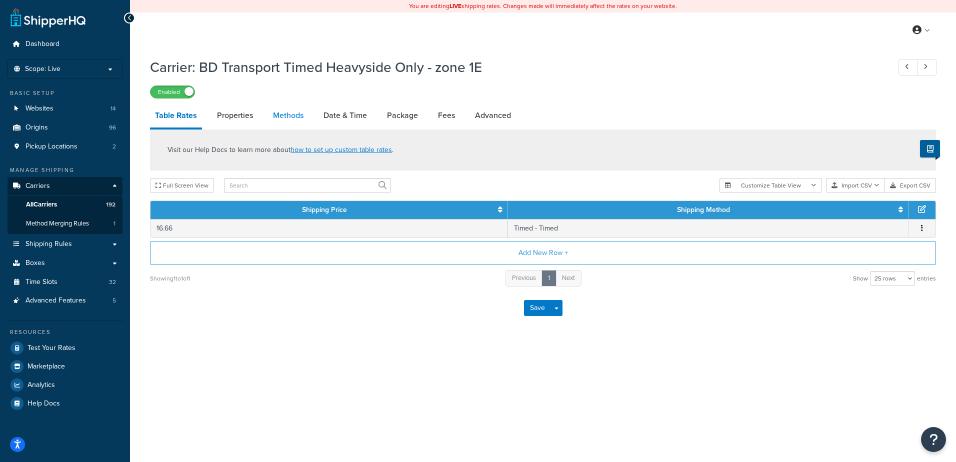
click at [276, 117] on link "Methods" at bounding box center [288, 115] width 40 height 24
select select "25"
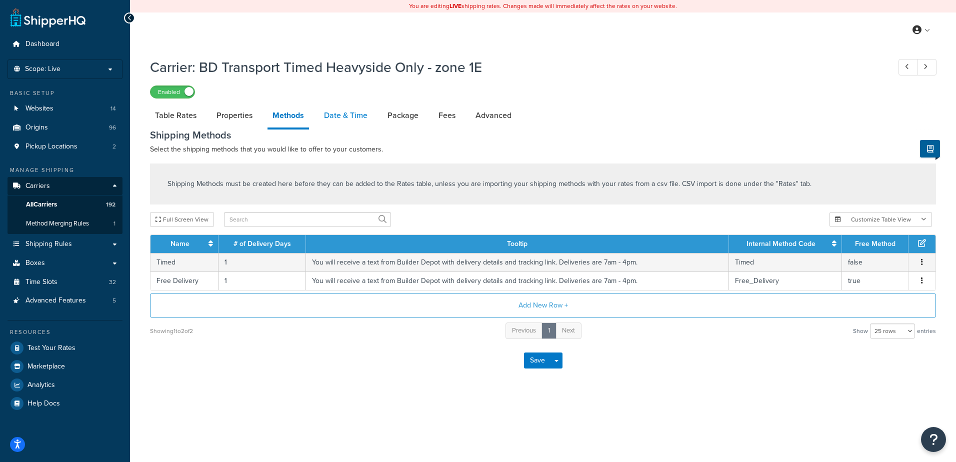
click at [333, 114] on link "Date & Time" at bounding box center [345, 115] width 53 height 24
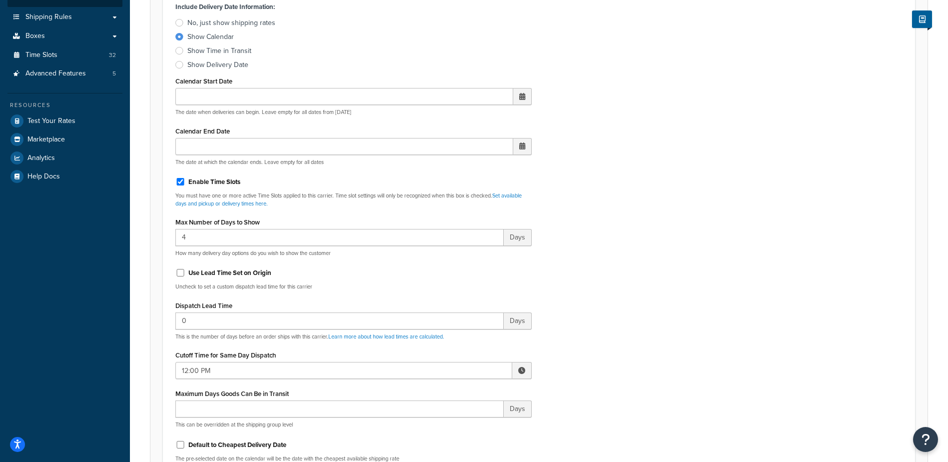
scroll to position [250, 0]
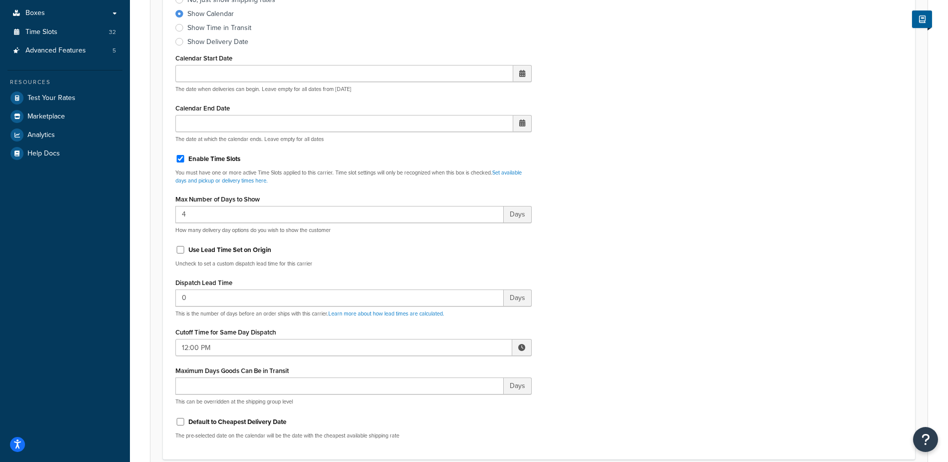
click at [519, 345] on span at bounding box center [521, 347] width 7 height 7
click at [444, 369] on span "▲" at bounding box center [448, 369] width 20 height 20
type input "2:00 PM"
click at [605, 282] on div "Include Delivery Date Information: No, just show shipping rates Show Calendar S…" at bounding box center [539, 212] width 742 height 470
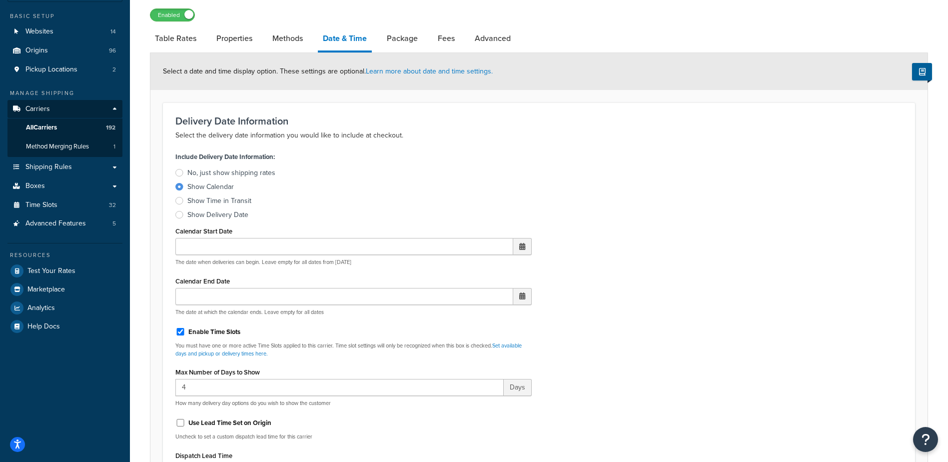
scroll to position [0, 0]
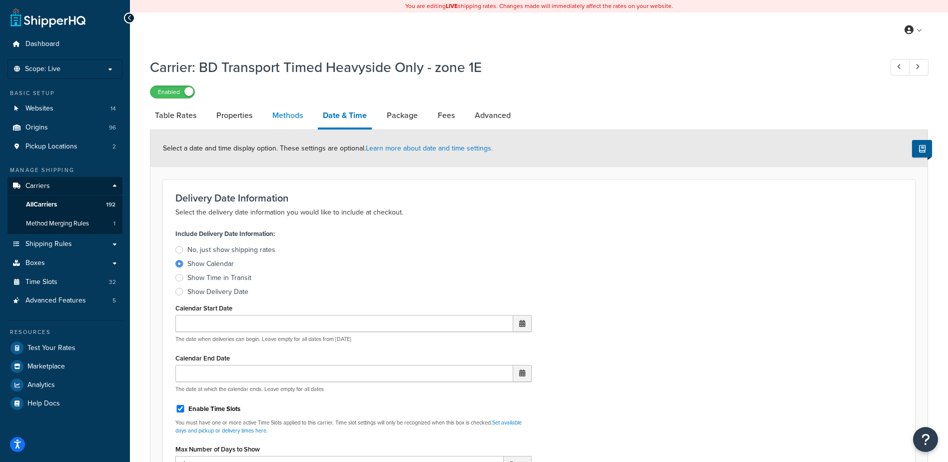
click at [286, 118] on link "Methods" at bounding box center [287, 115] width 40 height 24
select select "25"
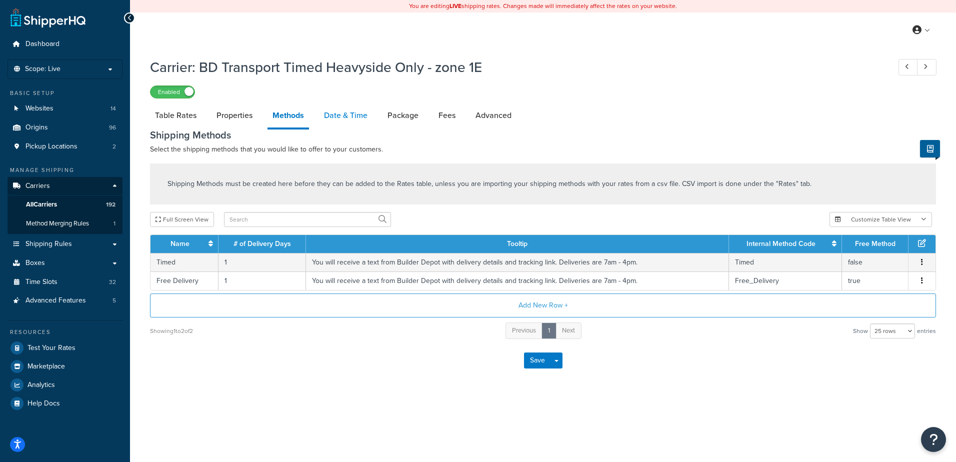
click at [333, 114] on link "Date & Time" at bounding box center [345, 115] width 53 height 24
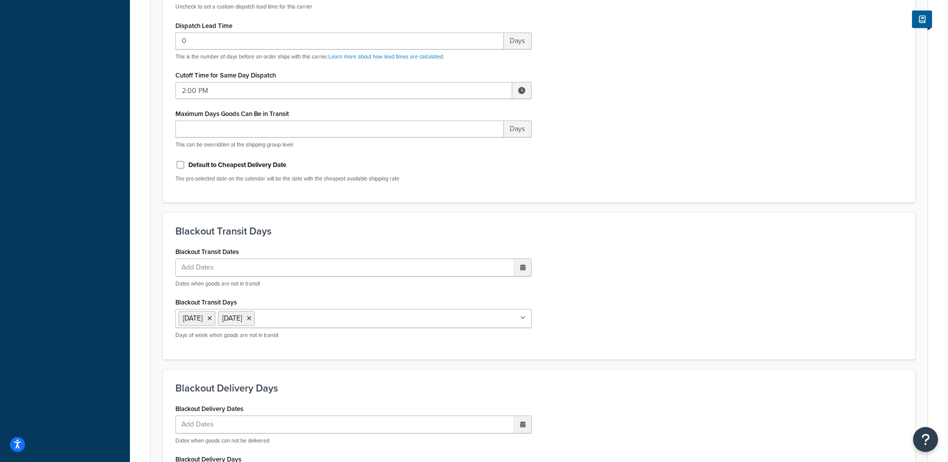
scroll to position [757, 0]
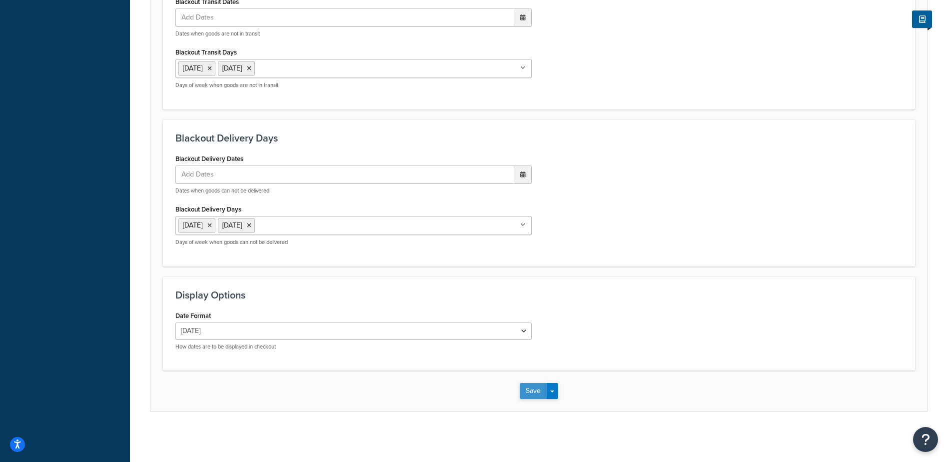
click at [526, 388] on button "Save" at bounding box center [533, 391] width 27 height 16
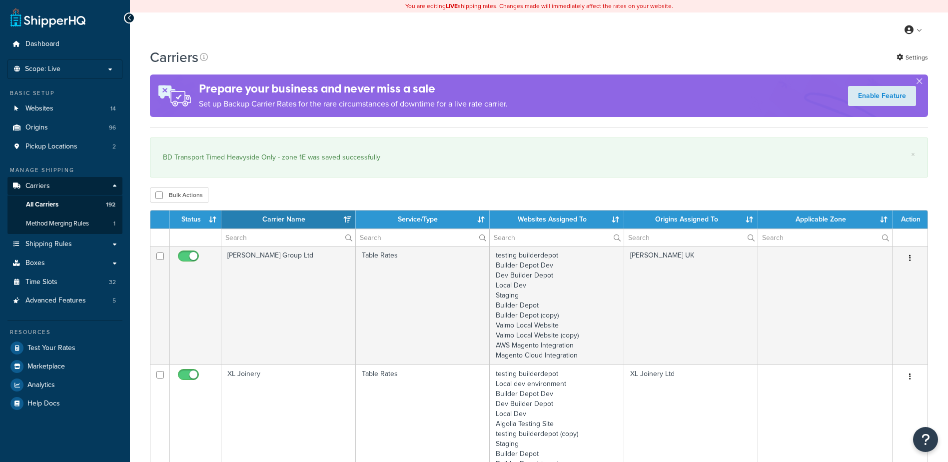
select select "15"
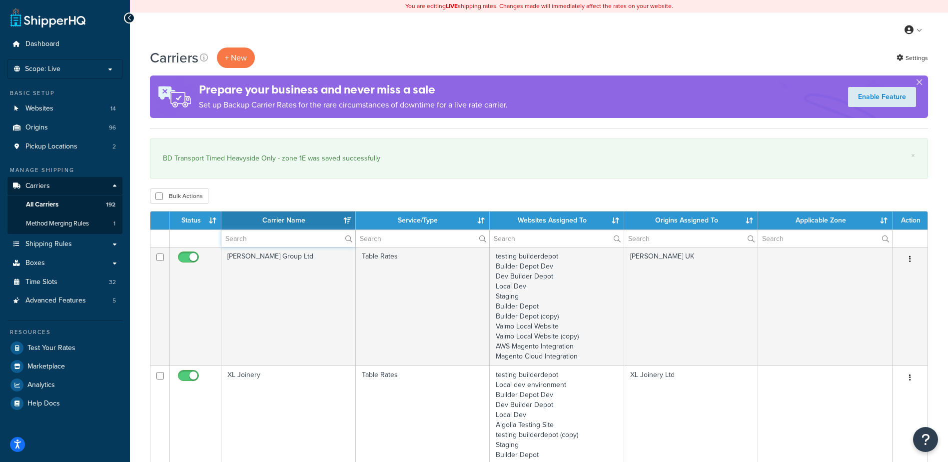
click at [249, 234] on input "text" at bounding box center [288, 238] width 134 height 17
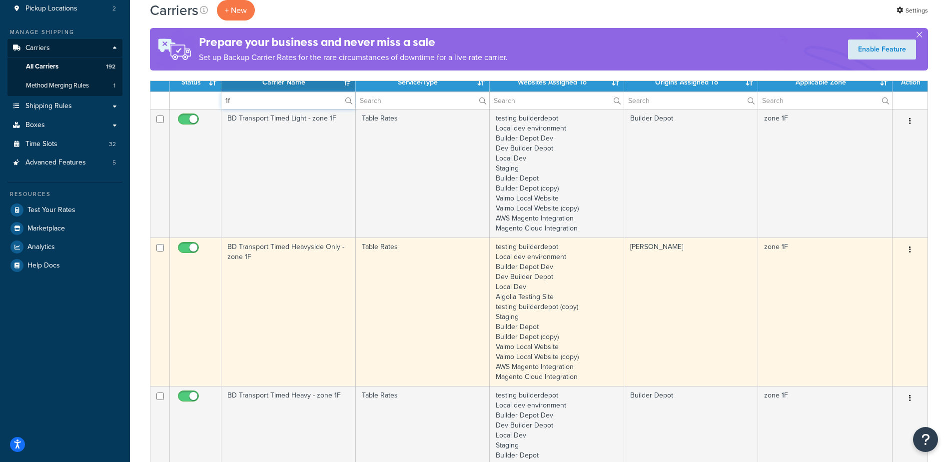
scroll to position [150, 0]
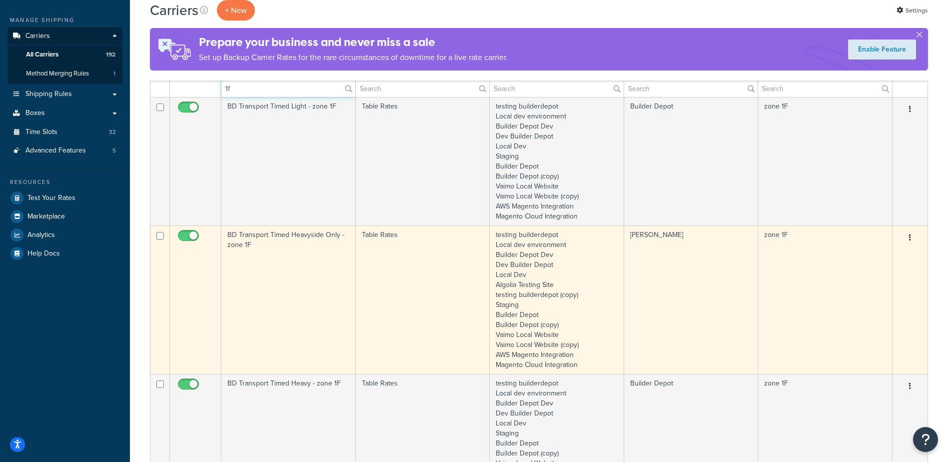
type input "1f"
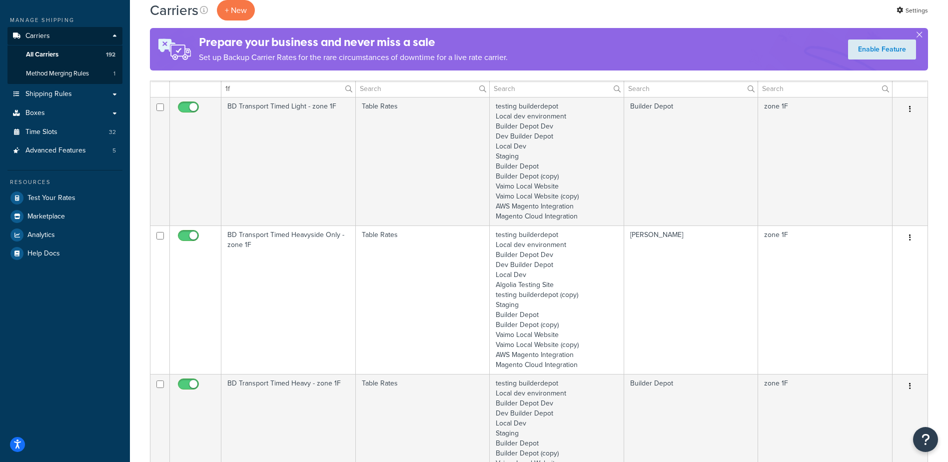
click at [288, 277] on td "BD Transport Timed Heavyside Only - zone 1F" at bounding box center [288, 299] width 134 height 148
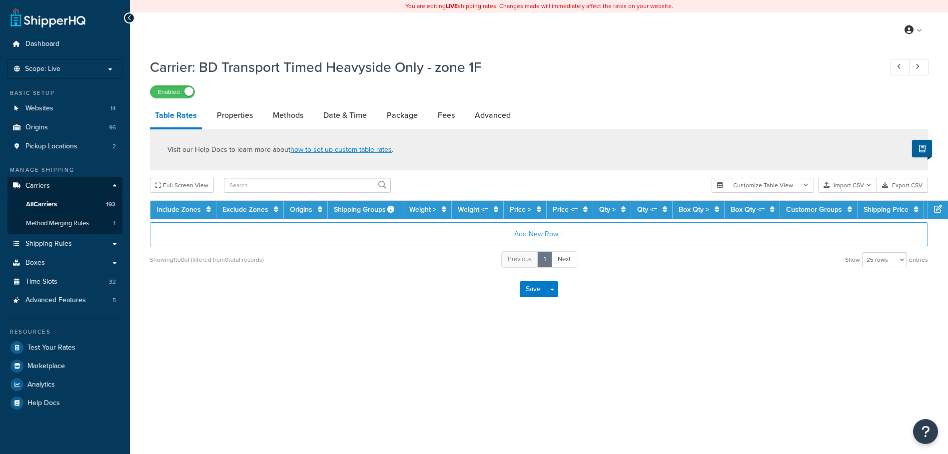
select select "25"
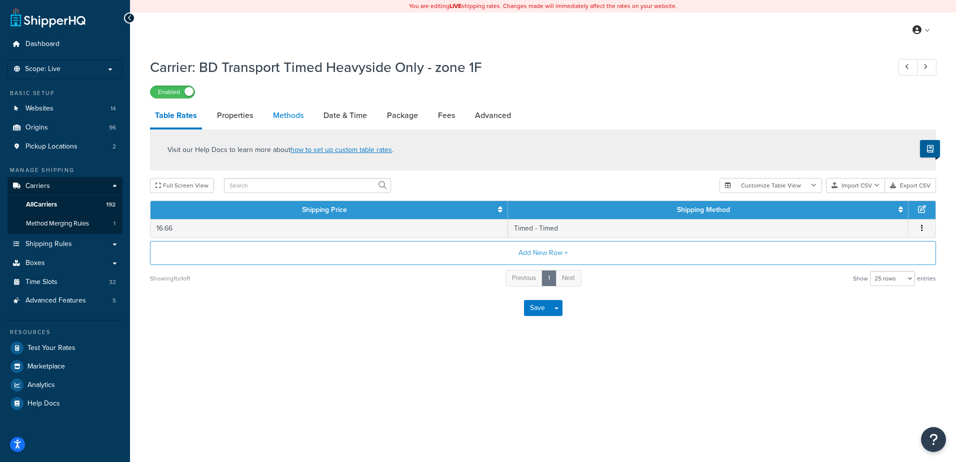
click at [283, 115] on link "Methods" at bounding box center [288, 115] width 40 height 24
select select "25"
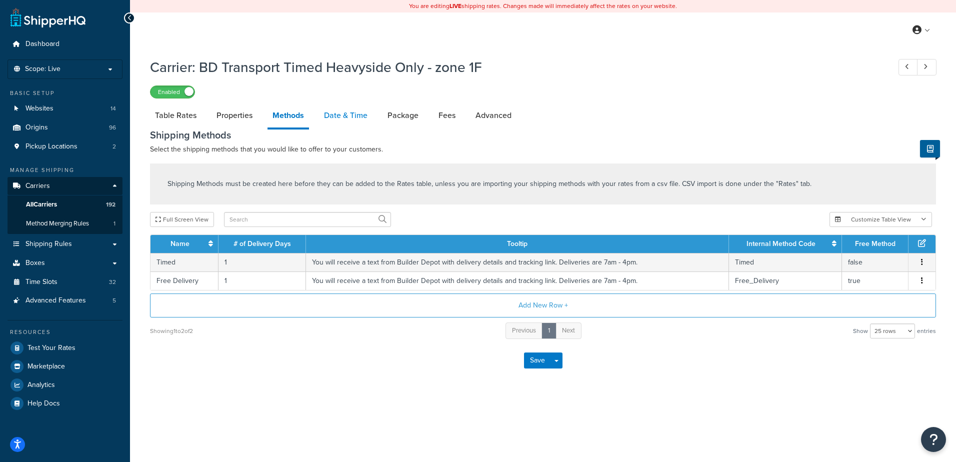
click at [334, 107] on link "Date & Time" at bounding box center [345, 115] width 53 height 24
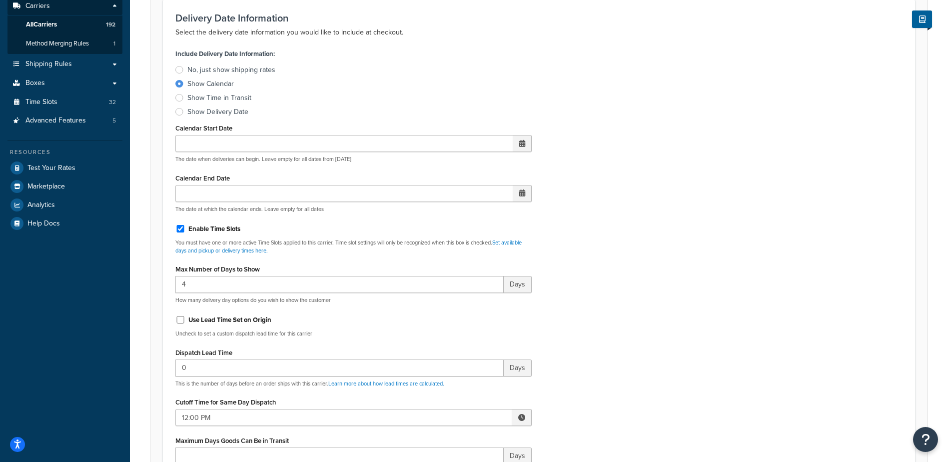
scroll to position [250, 0]
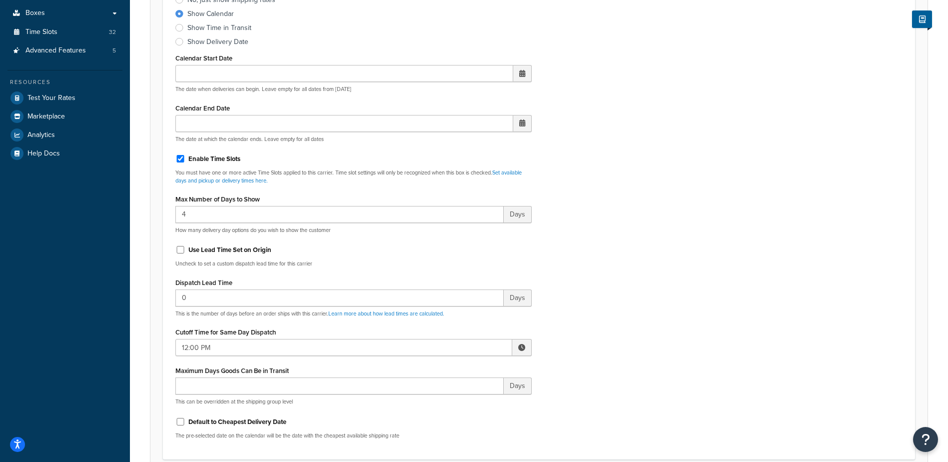
click at [521, 348] on span at bounding box center [521, 347] width 7 height 7
click at [451, 363] on span "▲" at bounding box center [448, 369] width 20 height 20
type input "2:00 PM"
click at [597, 319] on div "Include Delivery Date Information: No, just show shipping rates Show Calendar S…" at bounding box center [539, 212] width 742 height 470
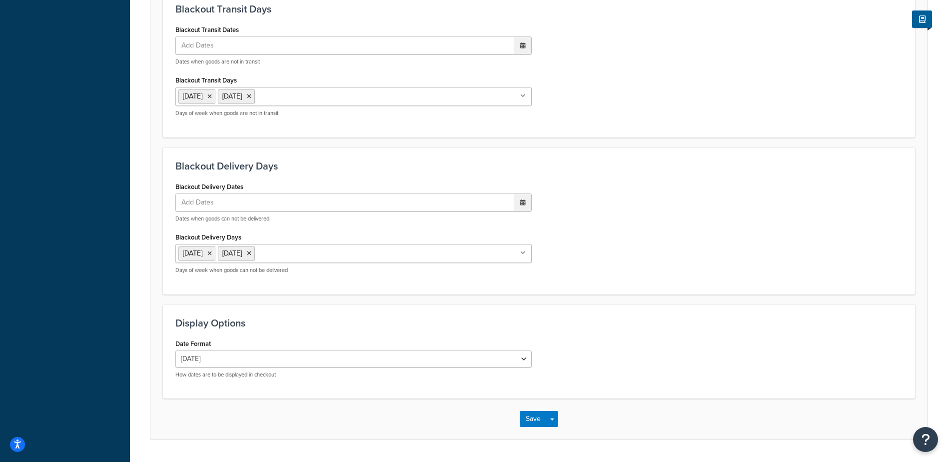
scroll to position [757, 0]
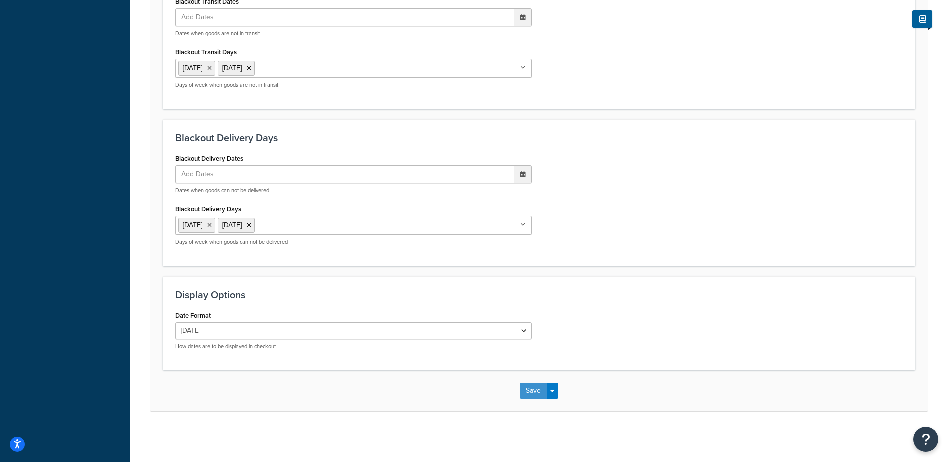
click at [532, 389] on button "Save" at bounding box center [533, 391] width 27 height 16
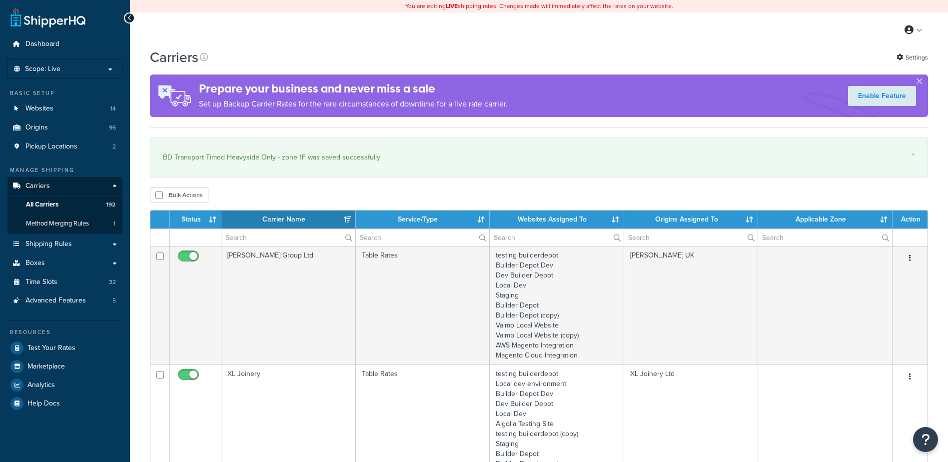
select select "15"
